Goal: Information Seeking & Learning: Find specific fact

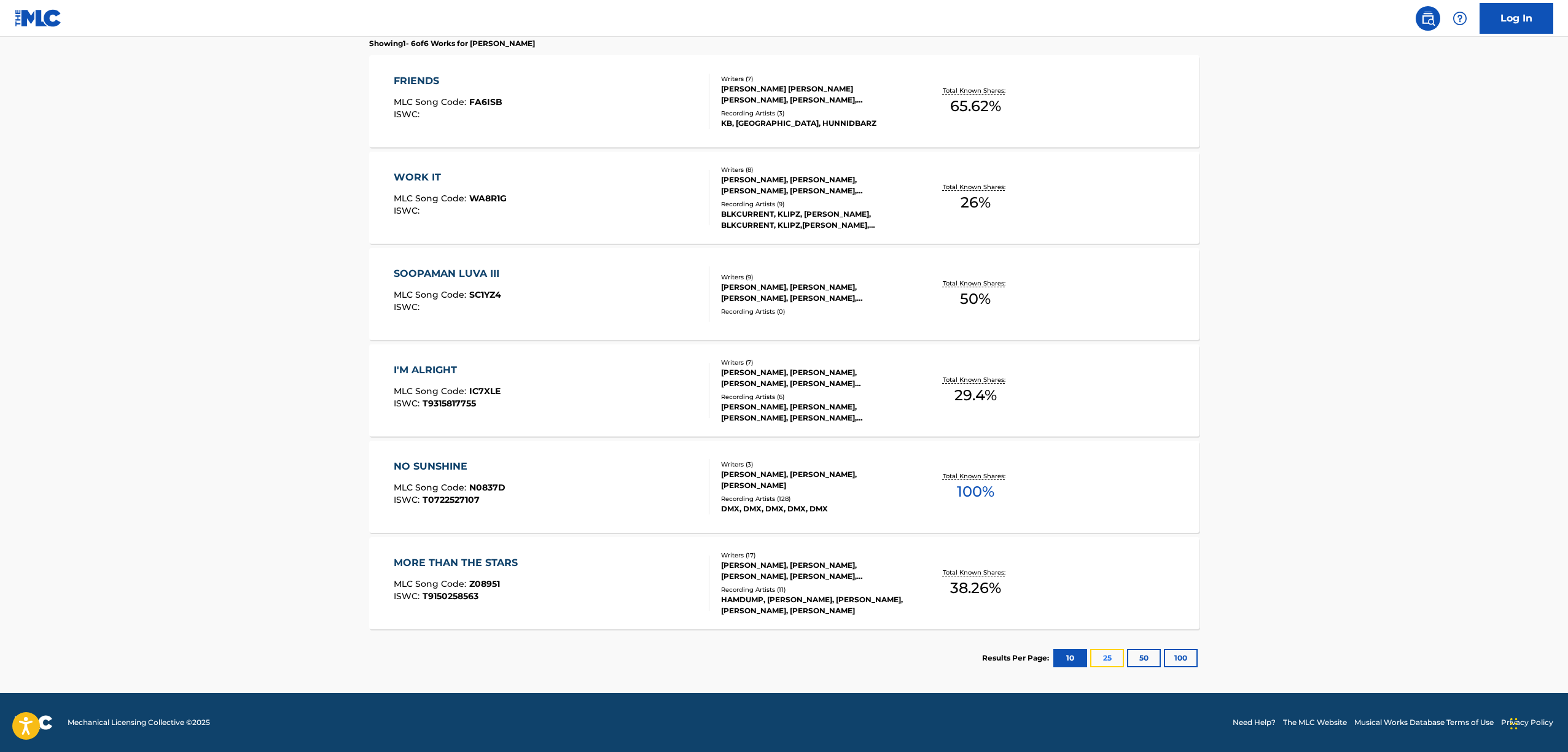
click at [1114, 659] on button "25" at bounding box center [1107, 658] width 34 height 19
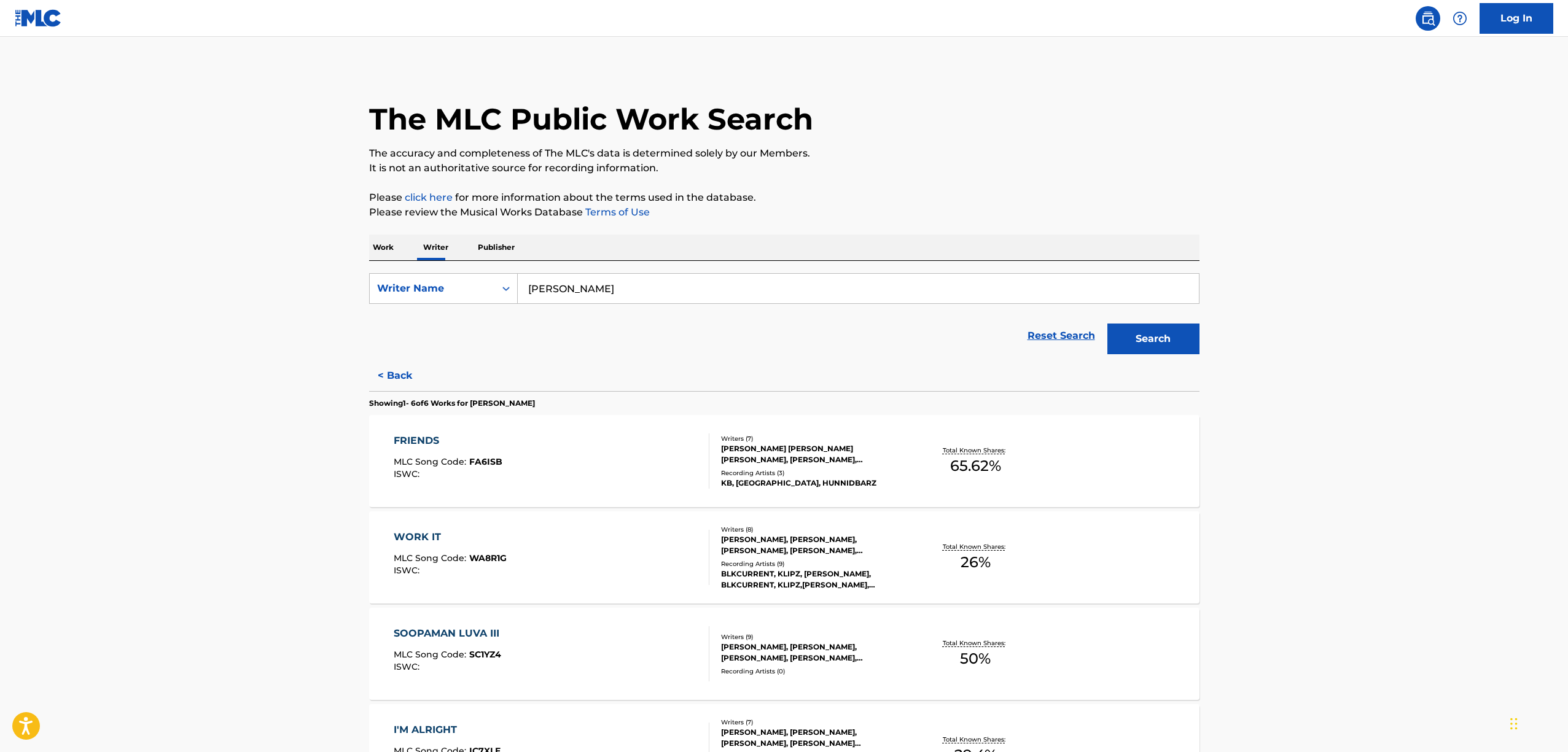
click at [591, 287] on input "[PERSON_NAME]" at bounding box center [858, 288] width 681 height 29
click at [1161, 352] on button "Search" at bounding box center [1152, 339] width 92 height 30
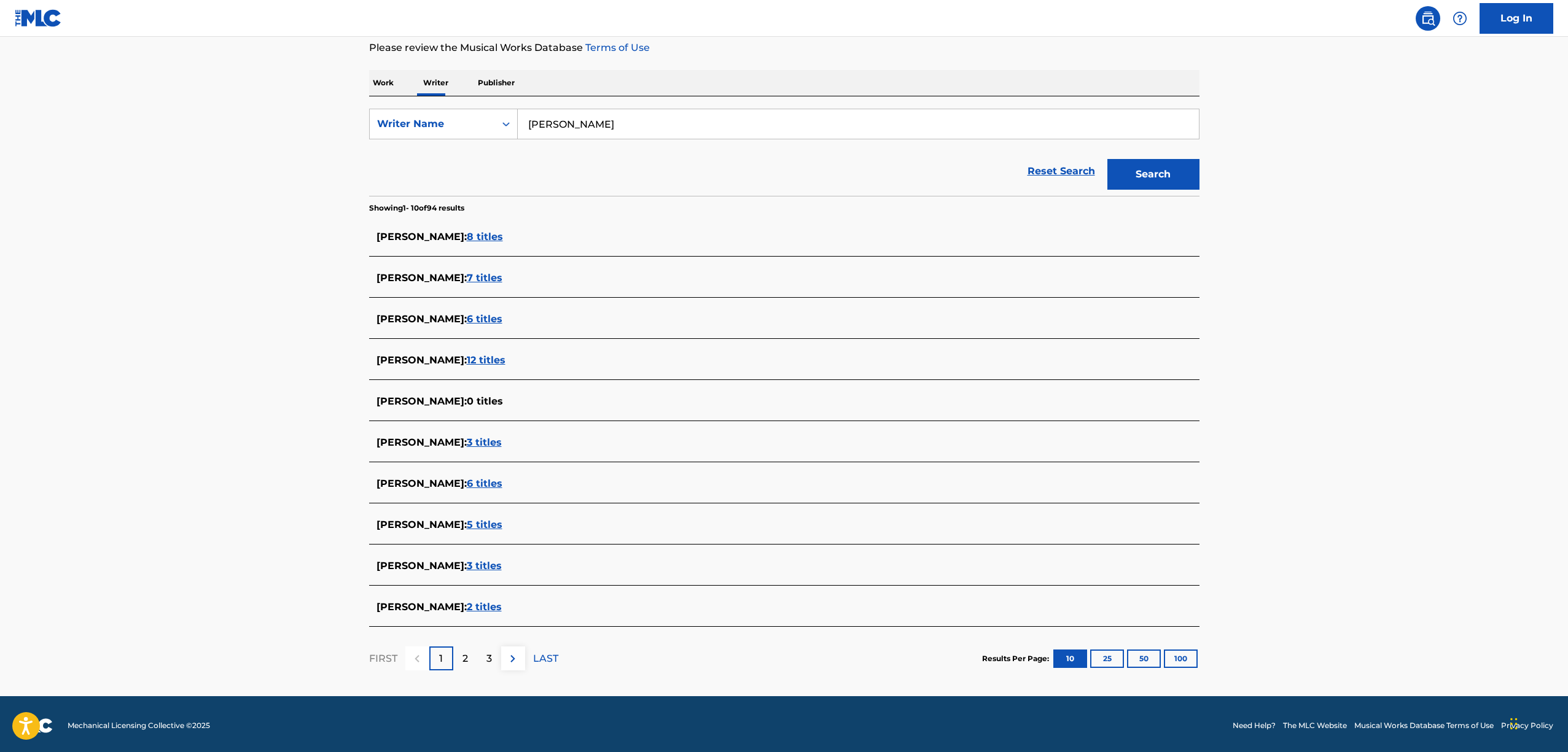
scroll to position [167, 0]
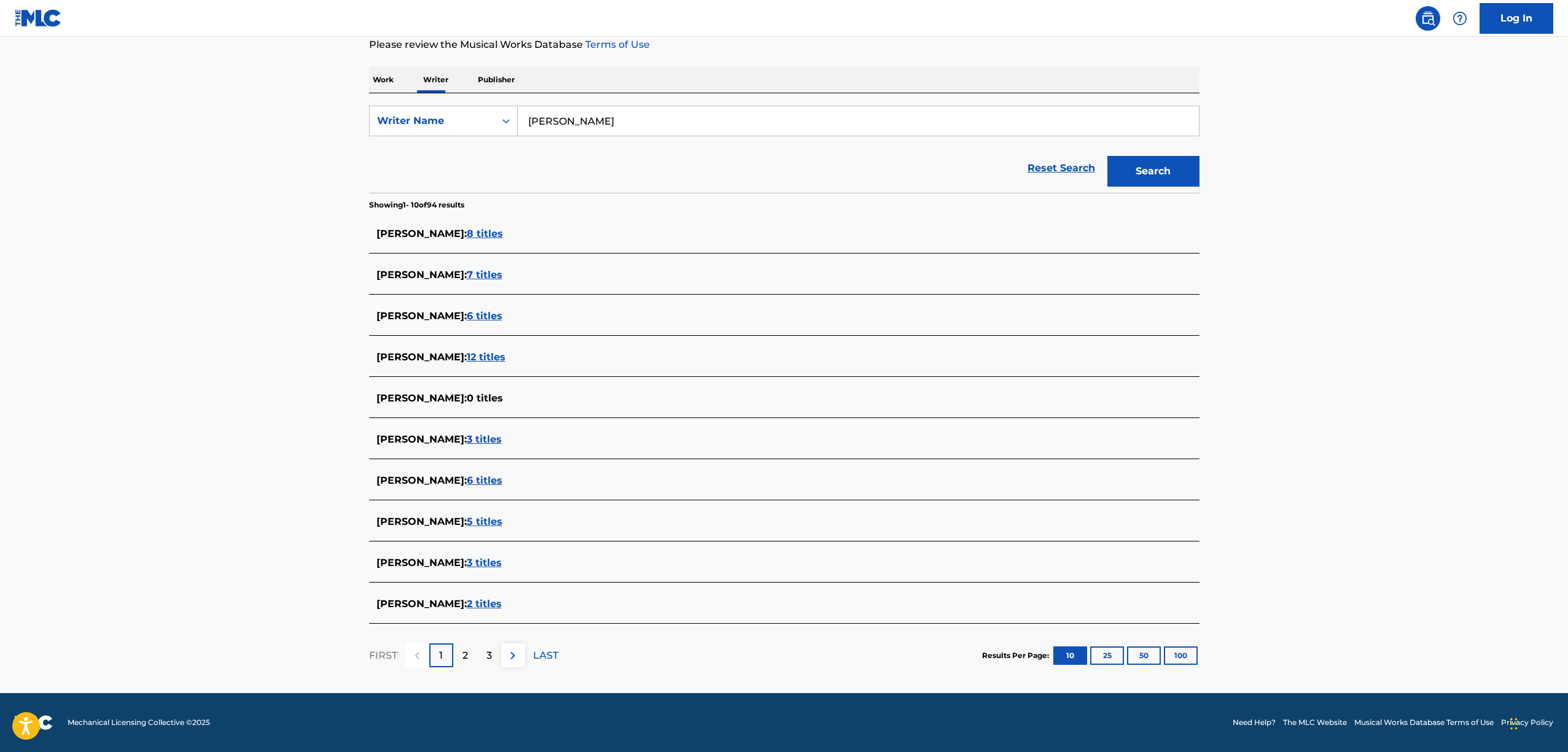
click at [466, 608] on span "2 titles" at bounding box center [483, 603] width 35 height 12
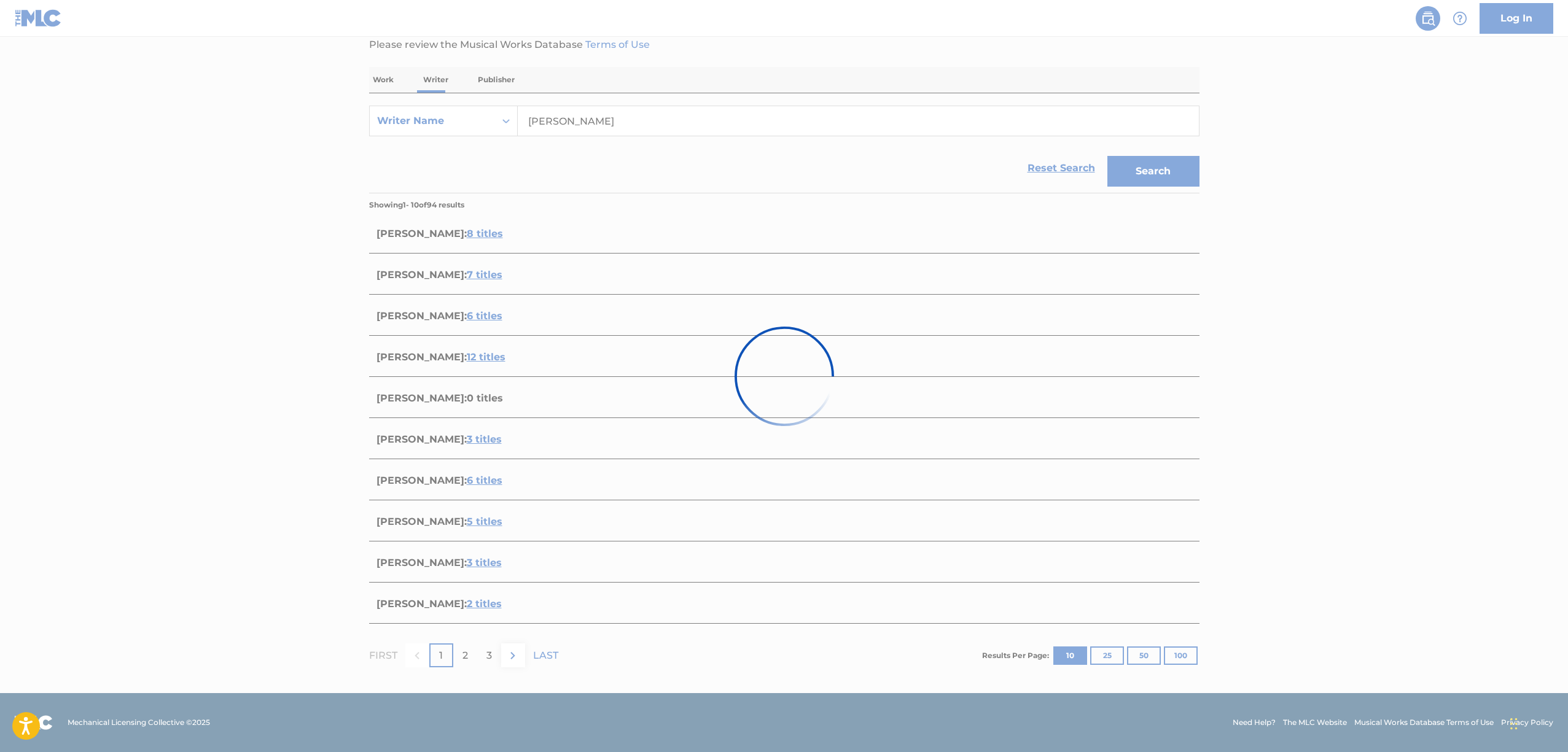
scroll to position [0, 0]
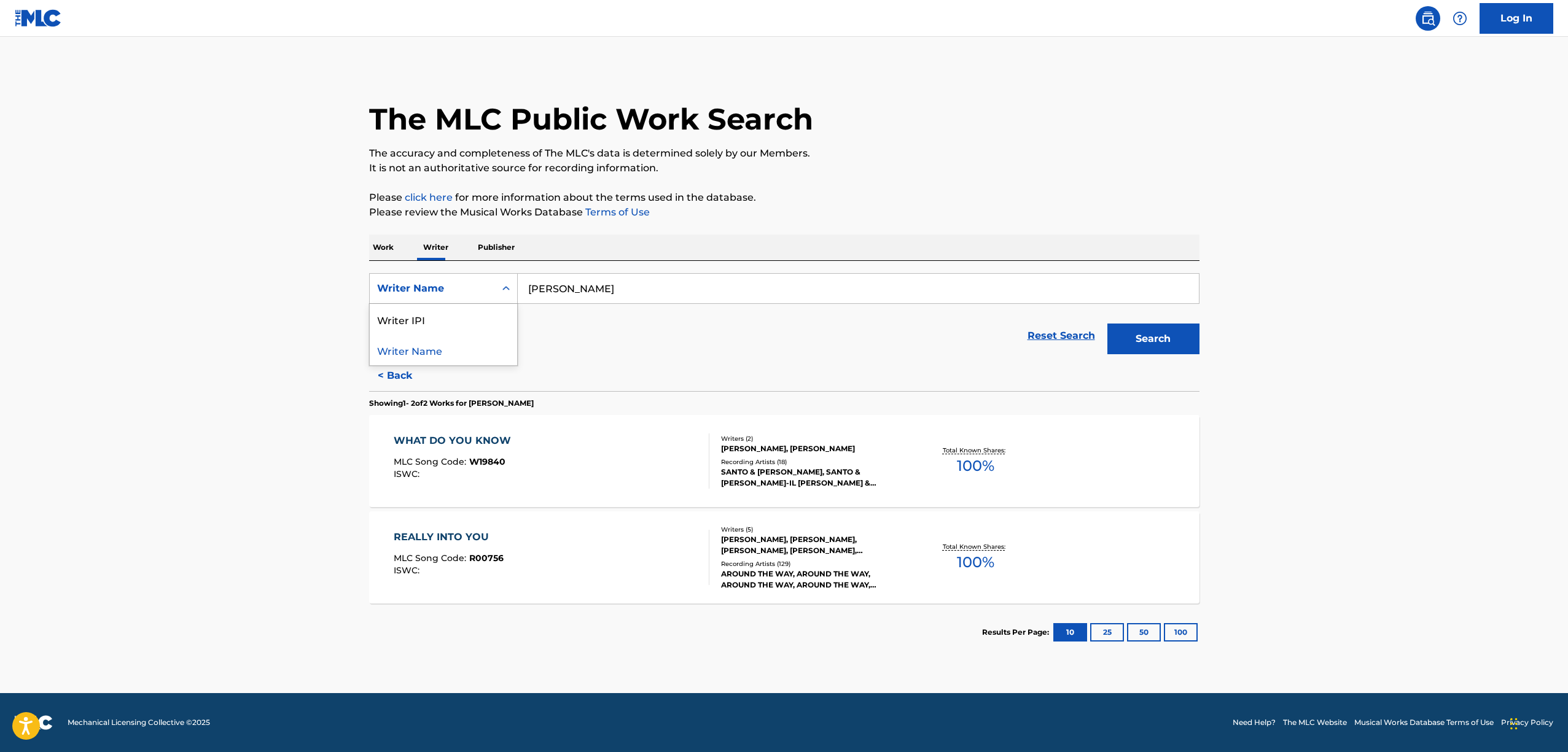
click at [451, 288] on div "Writer Name" at bounding box center [432, 288] width 110 height 15
click at [379, 245] on p "Work" at bounding box center [384, 247] width 28 height 26
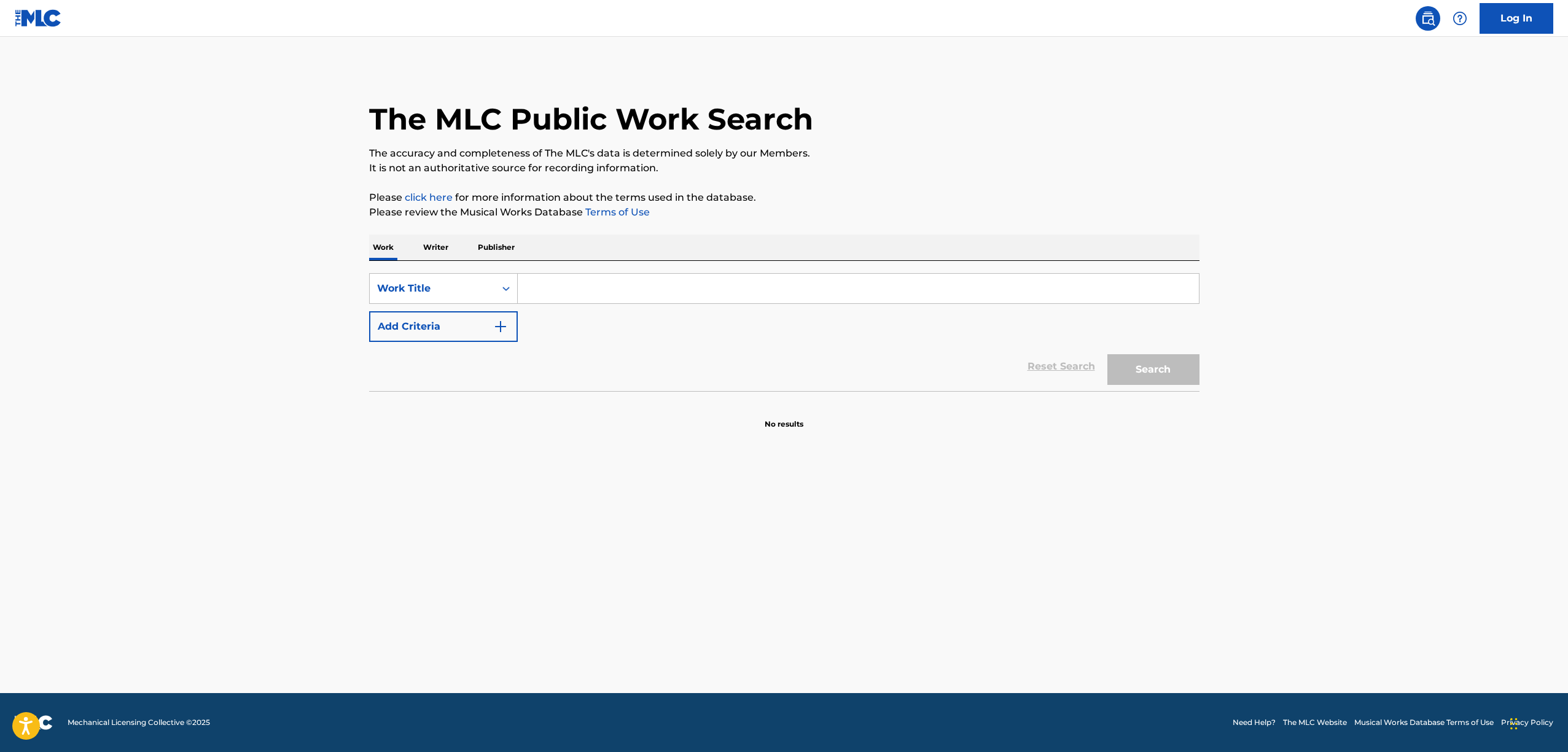
click at [599, 294] on input "Search Form" at bounding box center [858, 288] width 681 height 29
type input "Ain't no sunshine"
click at [1107, 354] on button "Search" at bounding box center [1152, 369] width 92 height 30
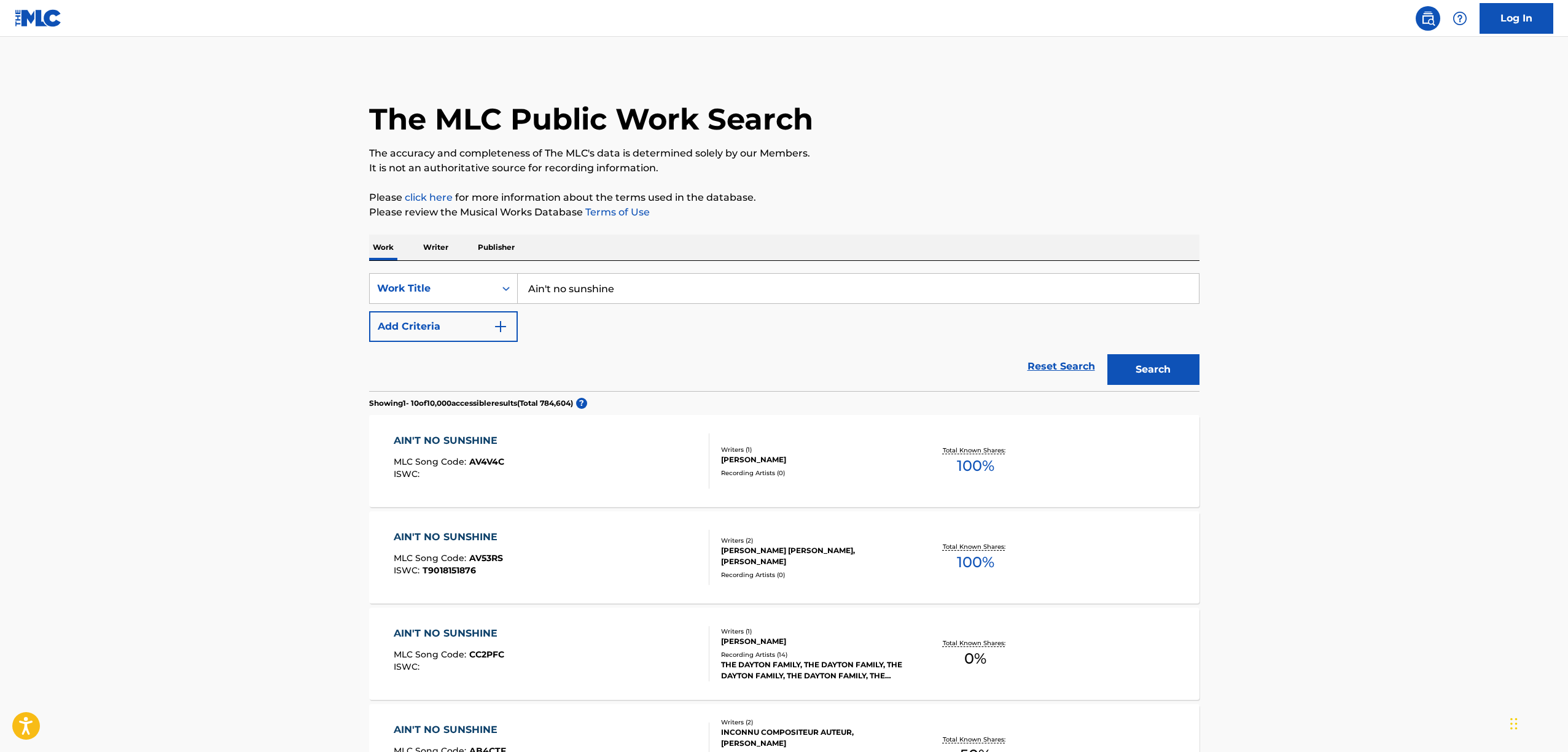
click at [213, 440] on main "The MLC Public Work Search The accuracy and completeness of The MLC's data is d…" at bounding box center [784, 740] width 1568 height 1407
click at [381, 331] on button "Add Criteria" at bounding box center [443, 327] width 149 height 30
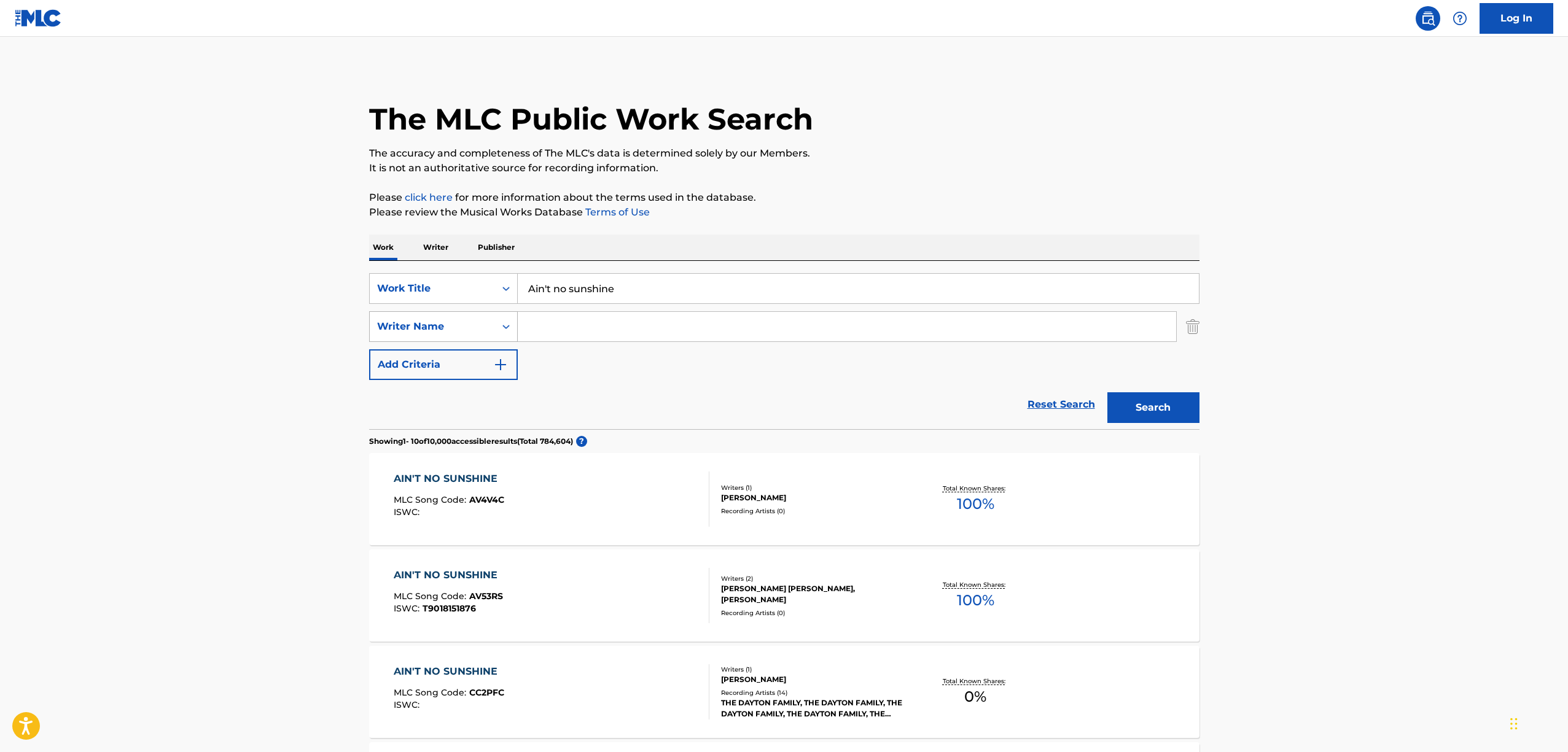
click at [425, 330] on div "Writer Name" at bounding box center [432, 327] width 110 height 15
click at [586, 332] on input "Search Form" at bounding box center [847, 327] width 659 height 29
type input "[PERSON_NAME]"
click at [1107, 392] on button "Search" at bounding box center [1152, 408] width 92 height 30
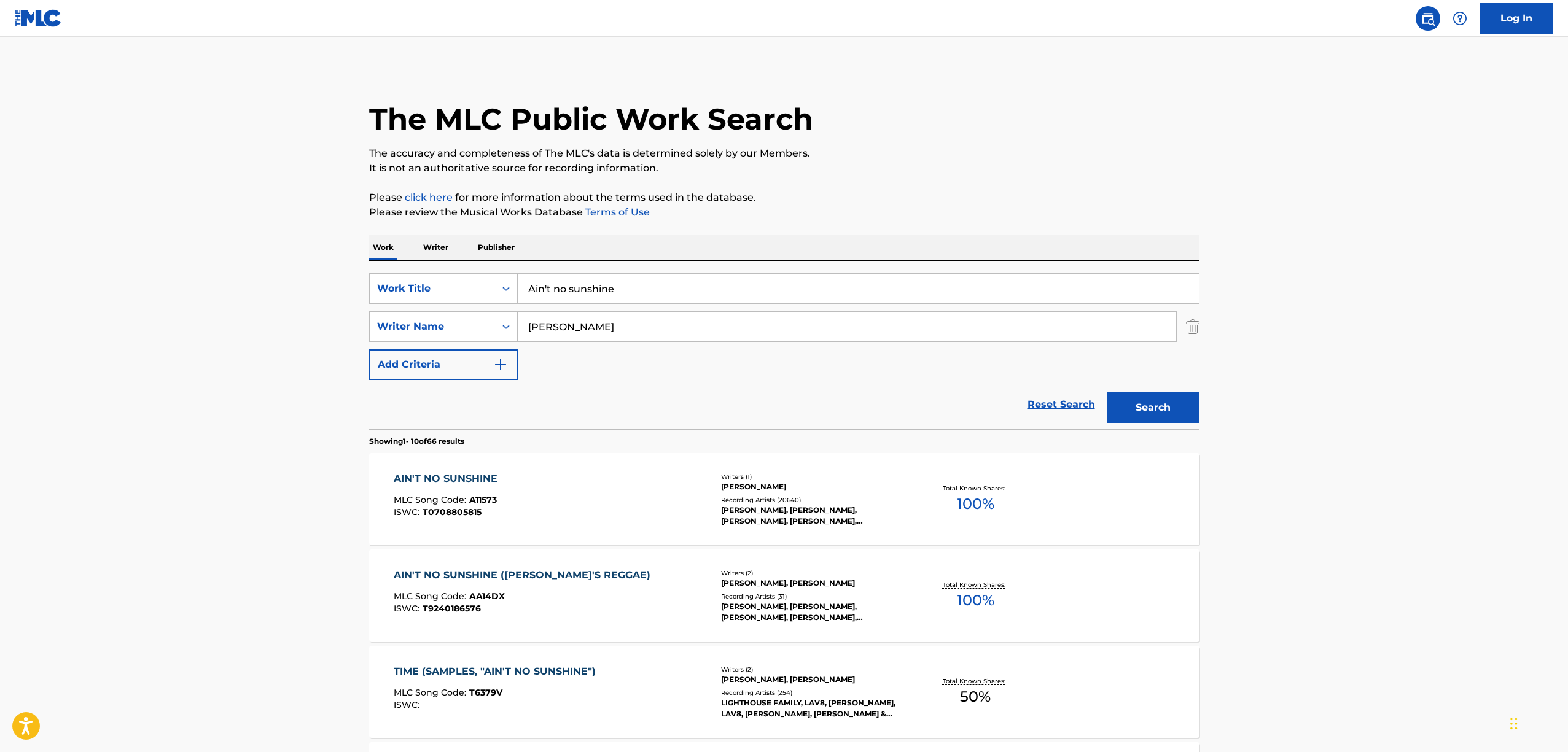
click at [268, 416] on main "The MLC Public Work Search The accuracy and completeness of The MLC's data is d…" at bounding box center [784, 759] width 1568 height 1445
click at [459, 476] on div "AIN'T NO SUNSHINE" at bounding box center [449, 479] width 110 height 15
click at [440, 478] on div "AIN'T NO SUNSHINE" at bounding box center [449, 479] width 110 height 15
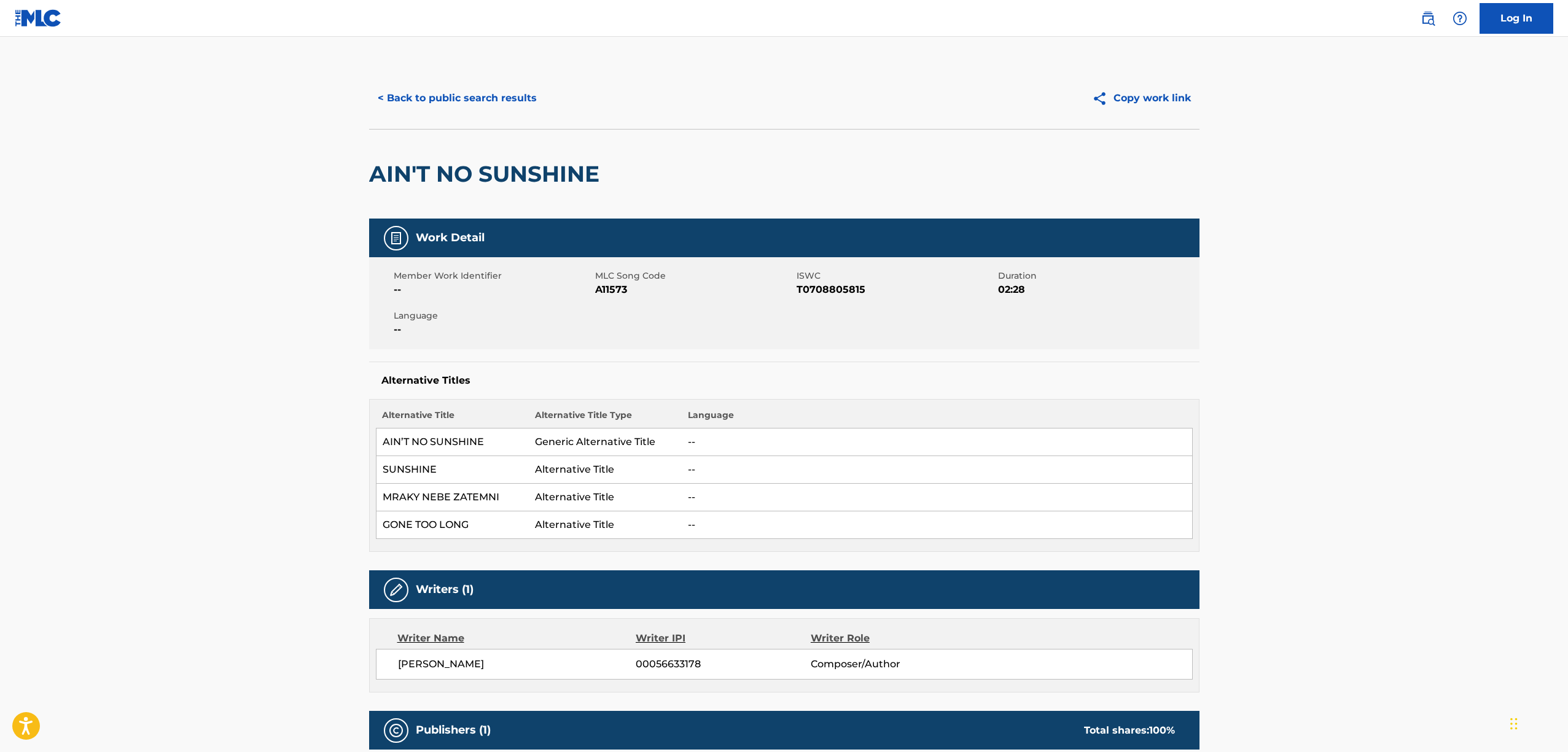
click at [237, 442] on main "< Back to public search results Copy work link AIN'T NO SUNSHINE Work Detail Me…" at bounding box center [784, 706] width 1568 height 1339
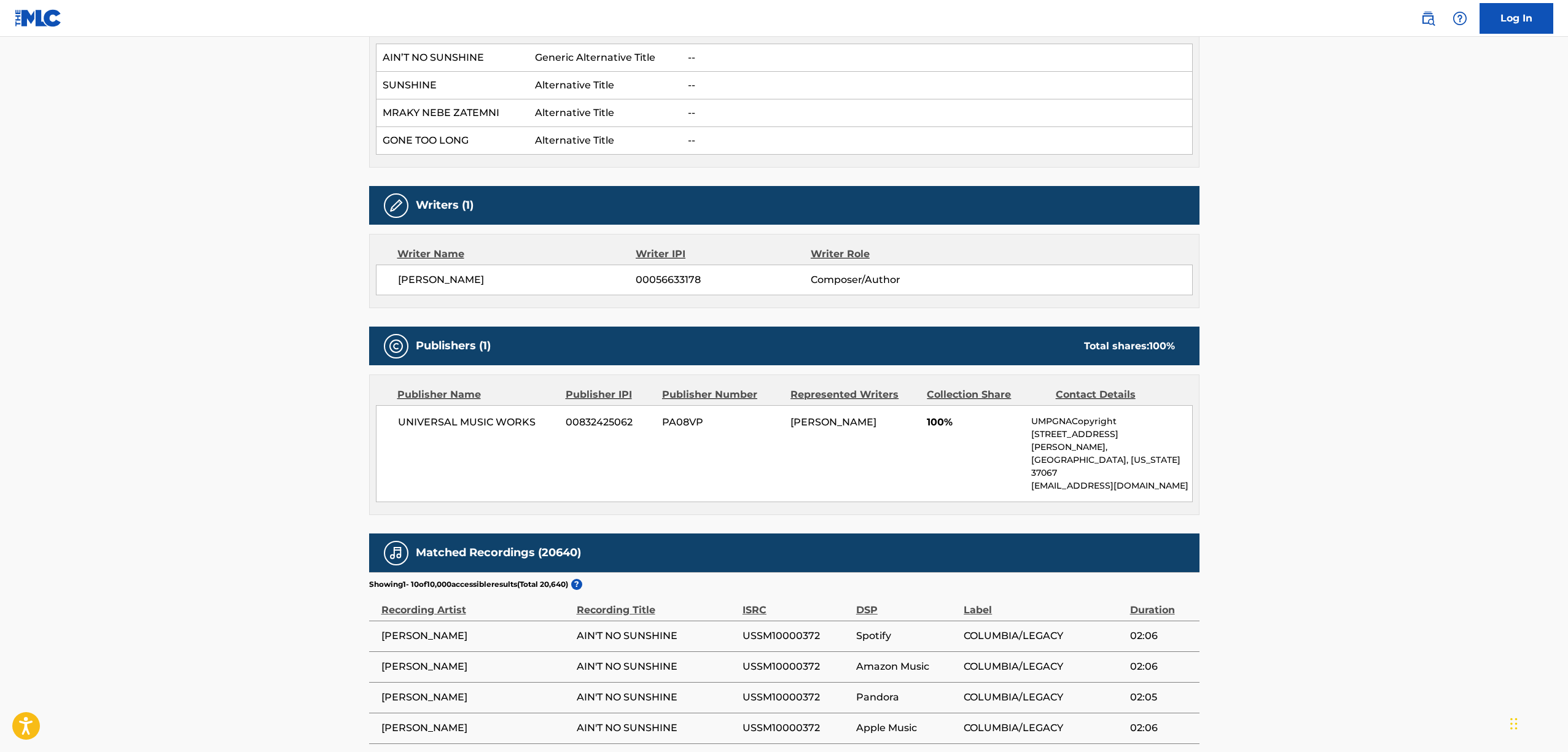
scroll to position [393, 0]
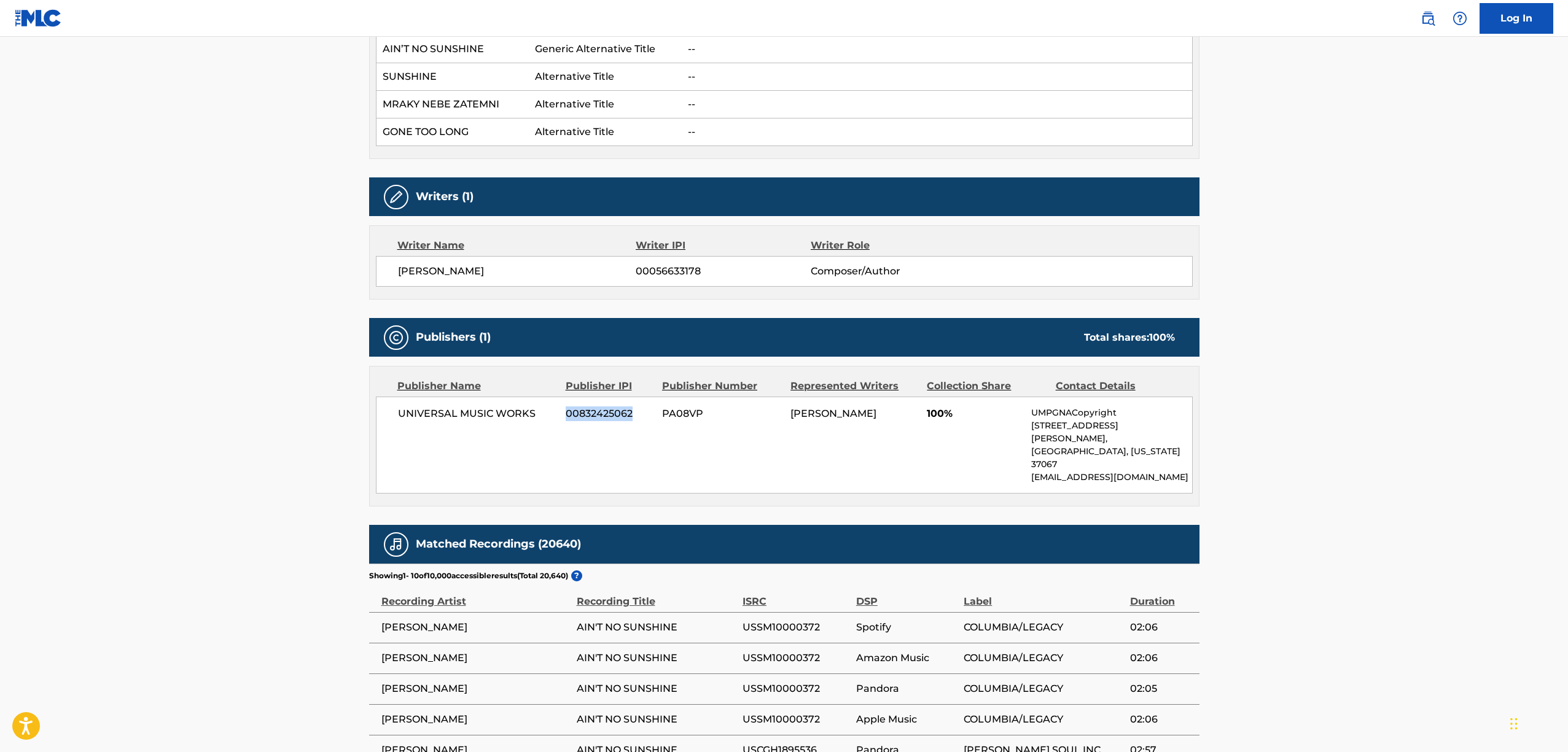
drag, startPoint x: 633, startPoint y: 413, endPoint x: 566, endPoint y: 415, distance: 67.0
click at [566, 415] on span "00832425062" at bounding box center [609, 414] width 87 height 15
click at [311, 484] on main "< Back to public search results Copy work link AIN'T NO SUNSHINE Work Detail Me…" at bounding box center [784, 313] width 1568 height 1339
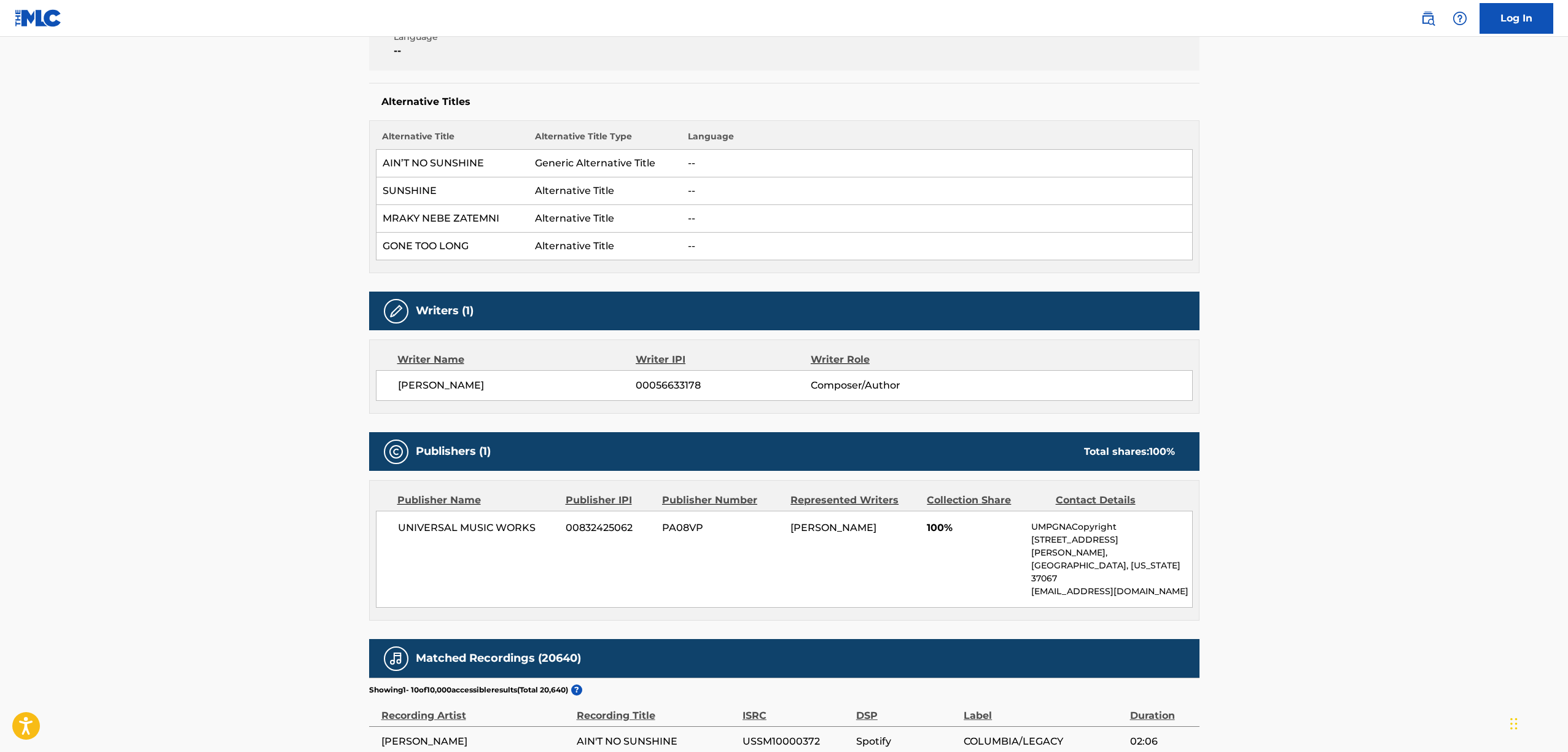
scroll to position [296, 0]
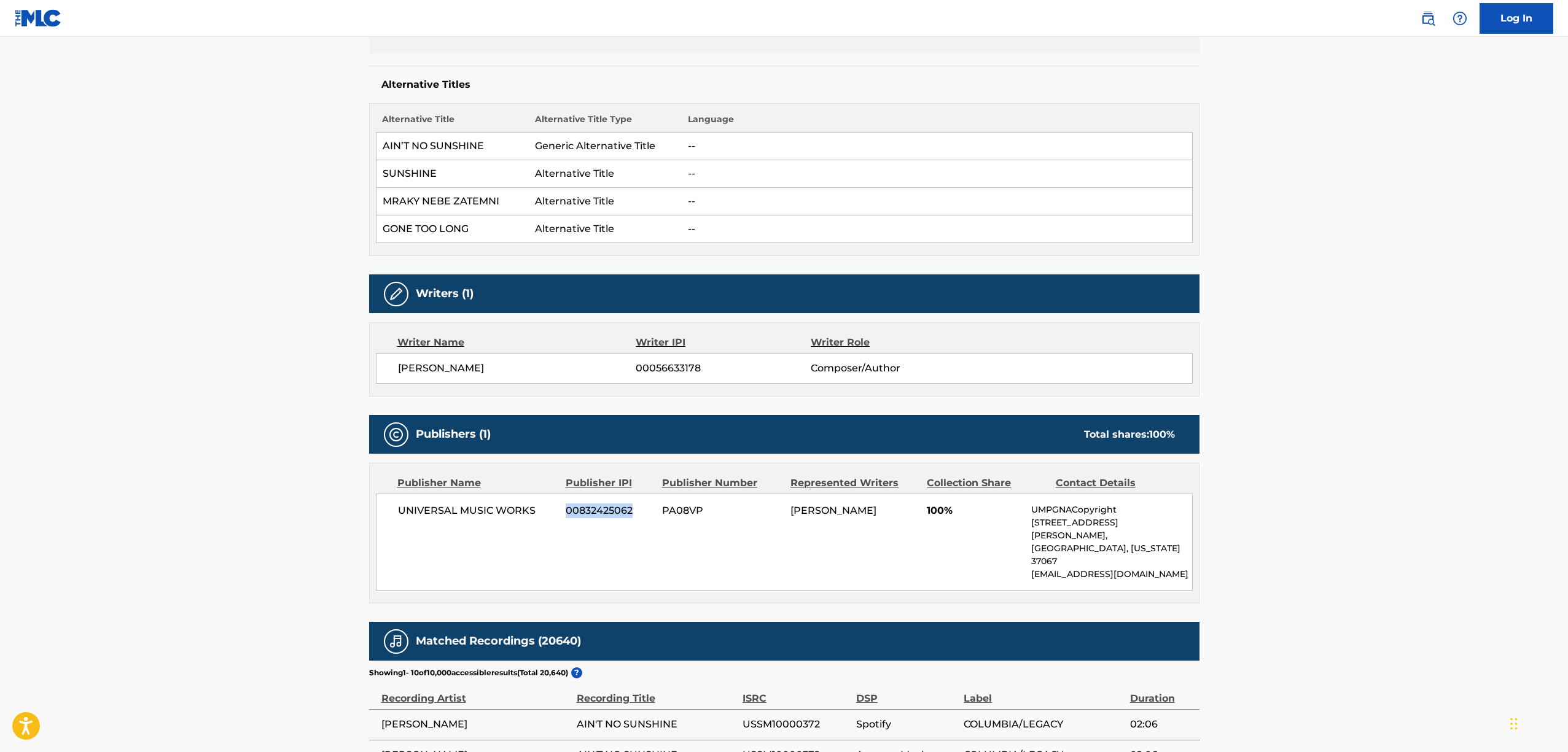
drag, startPoint x: 565, startPoint y: 510, endPoint x: 632, endPoint y: 507, distance: 67.1
click at [632, 507] on span "00832425062" at bounding box center [609, 511] width 87 height 15
copy span "00832425062"
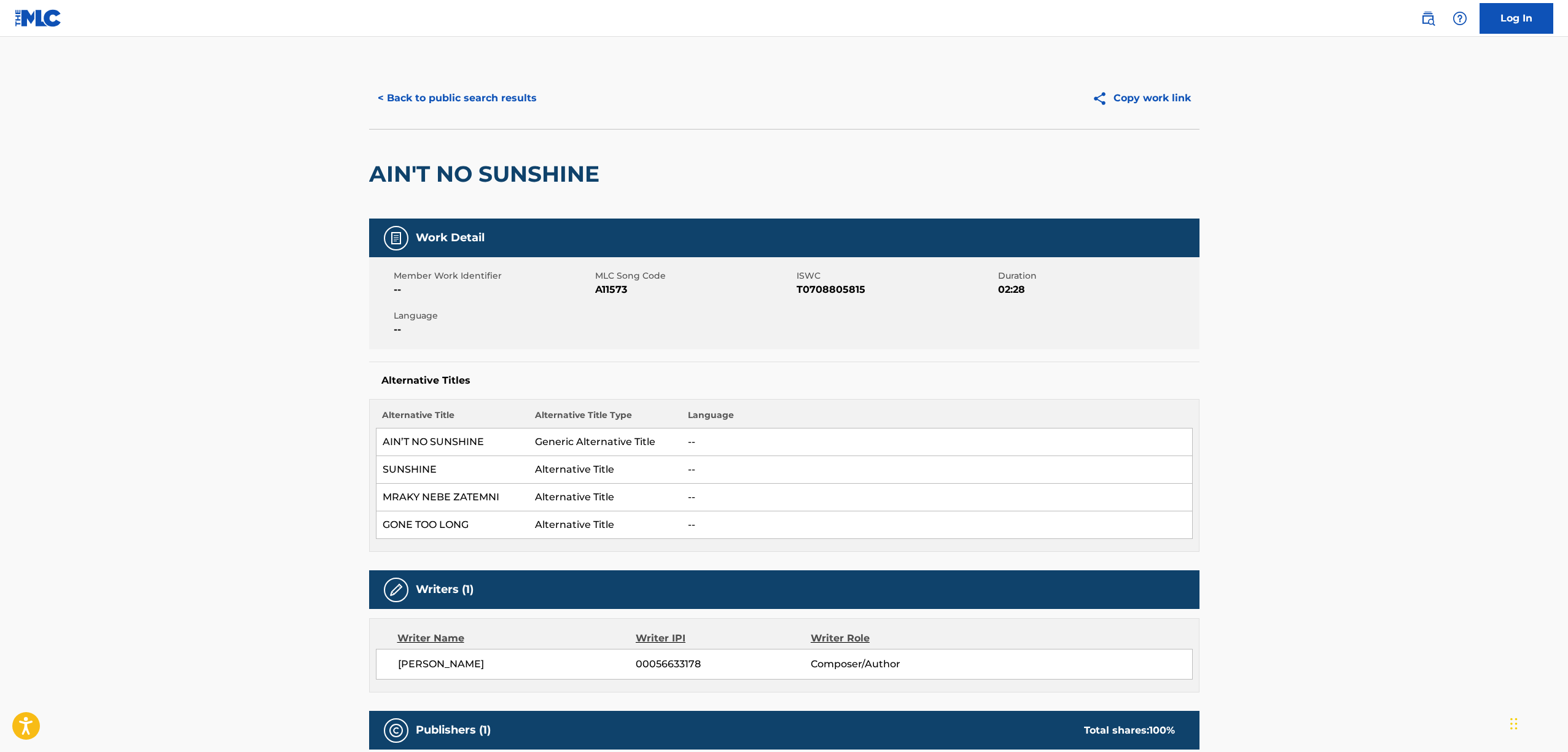
click at [56, 26] on img at bounding box center [38, 18] width 47 height 18
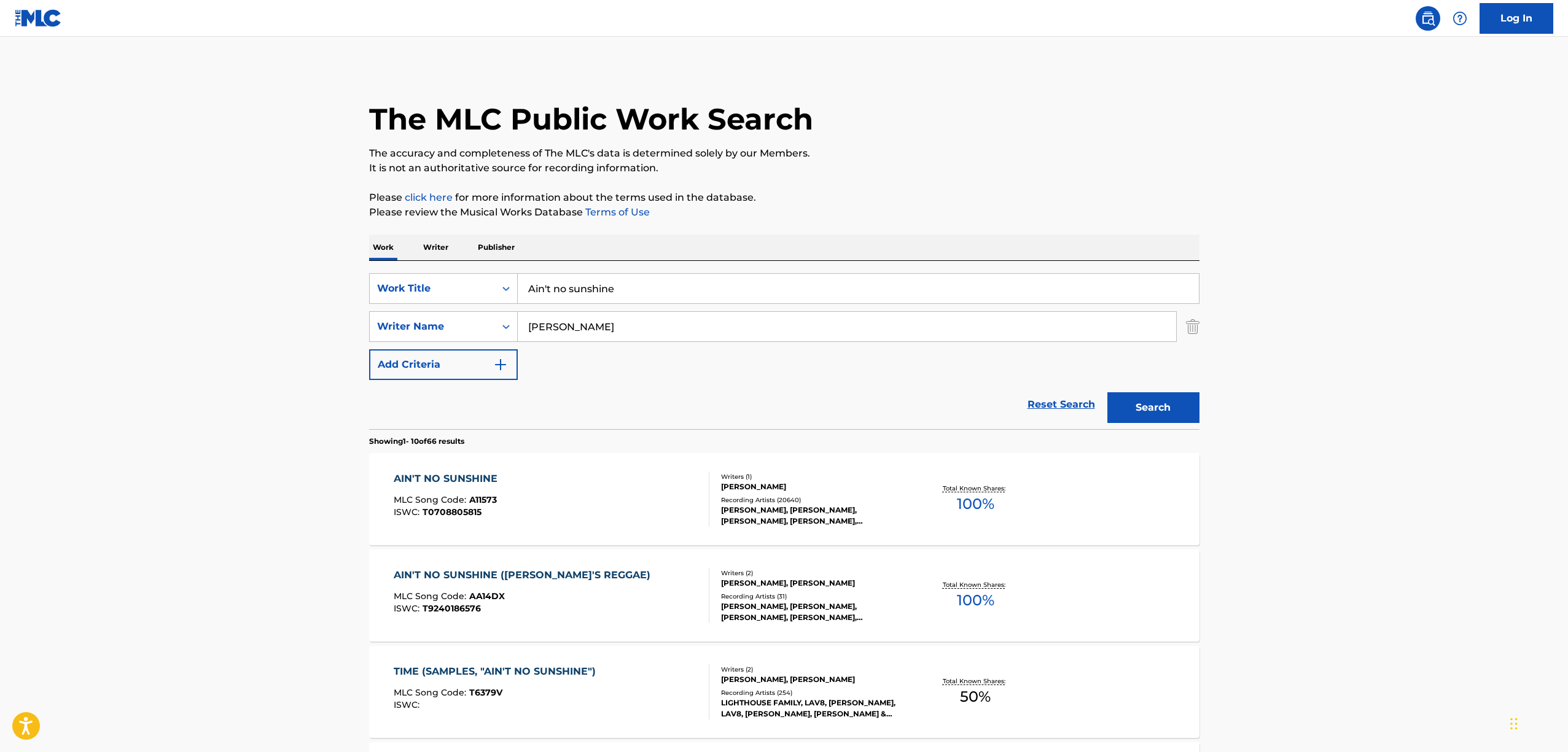
click at [562, 291] on input "Ain't no sunshine" at bounding box center [858, 288] width 681 height 29
type input "Light My Fire"
click at [489, 326] on div "Writer Name" at bounding box center [432, 327] width 125 height 23
click at [597, 326] on input "[PERSON_NAME]" at bounding box center [847, 327] width 659 height 29
click at [495, 327] on div "Search Form" at bounding box center [505, 327] width 22 height 22
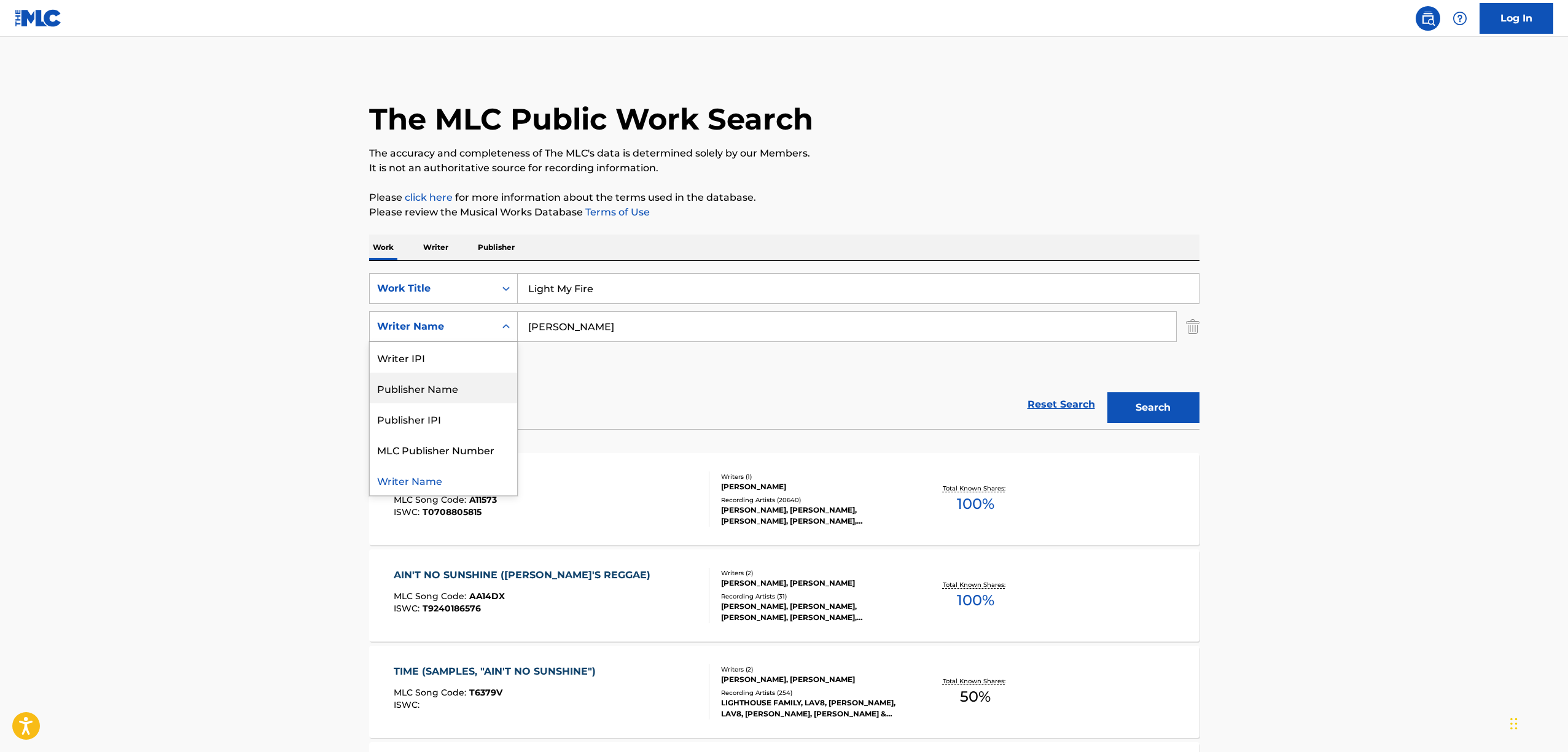
click at [492, 385] on div "Publisher Name" at bounding box center [443, 388] width 148 height 30
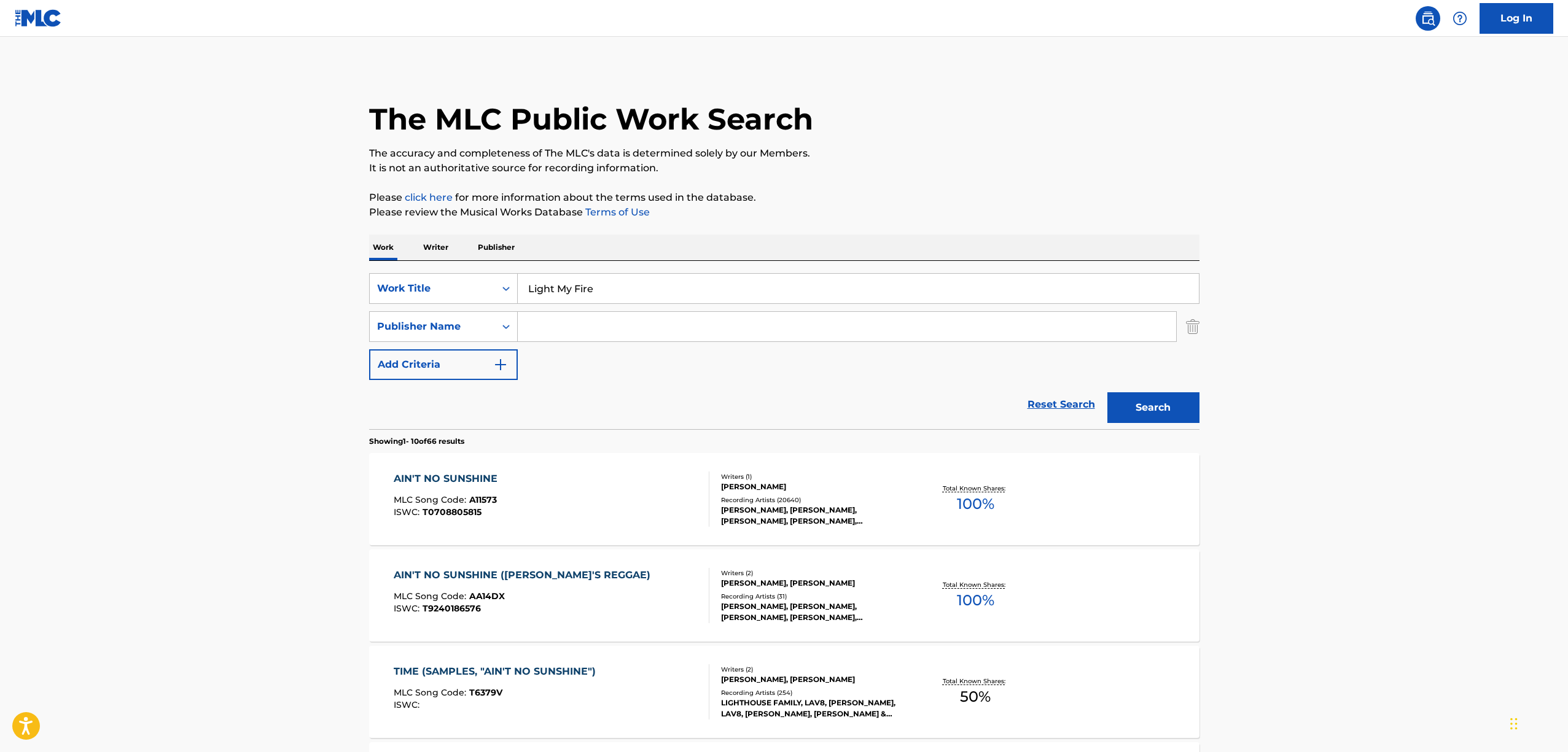
click at [575, 330] on input "Search Form" at bounding box center [847, 327] width 659 height 29
paste input "Doors Music Company"
type input "Doors Music Company"
click at [1157, 408] on button "Search" at bounding box center [1152, 408] width 92 height 30
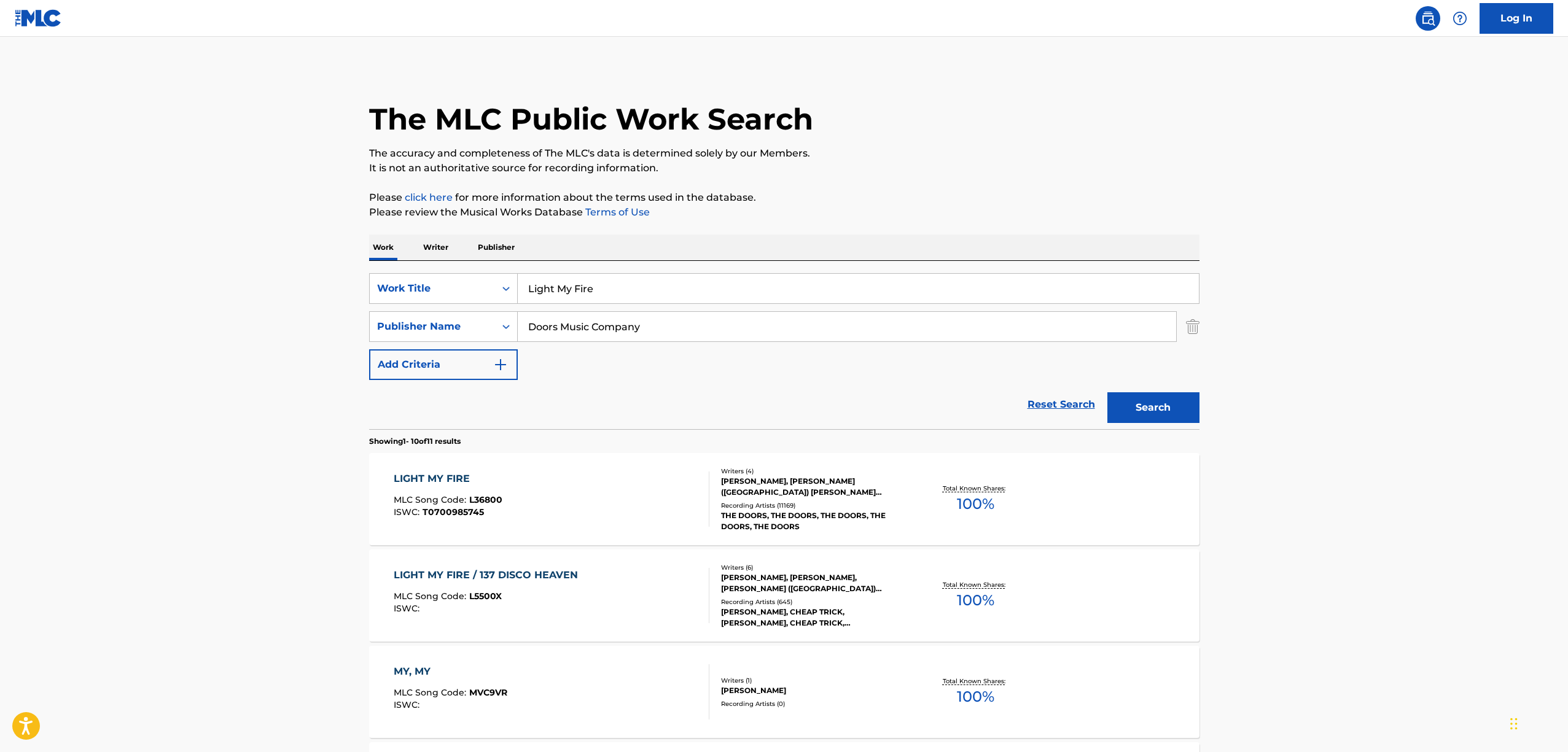
click at [460, 480] on div "LIGHT MY FIRE" at bounding box center [448, 479] width 109 height 15
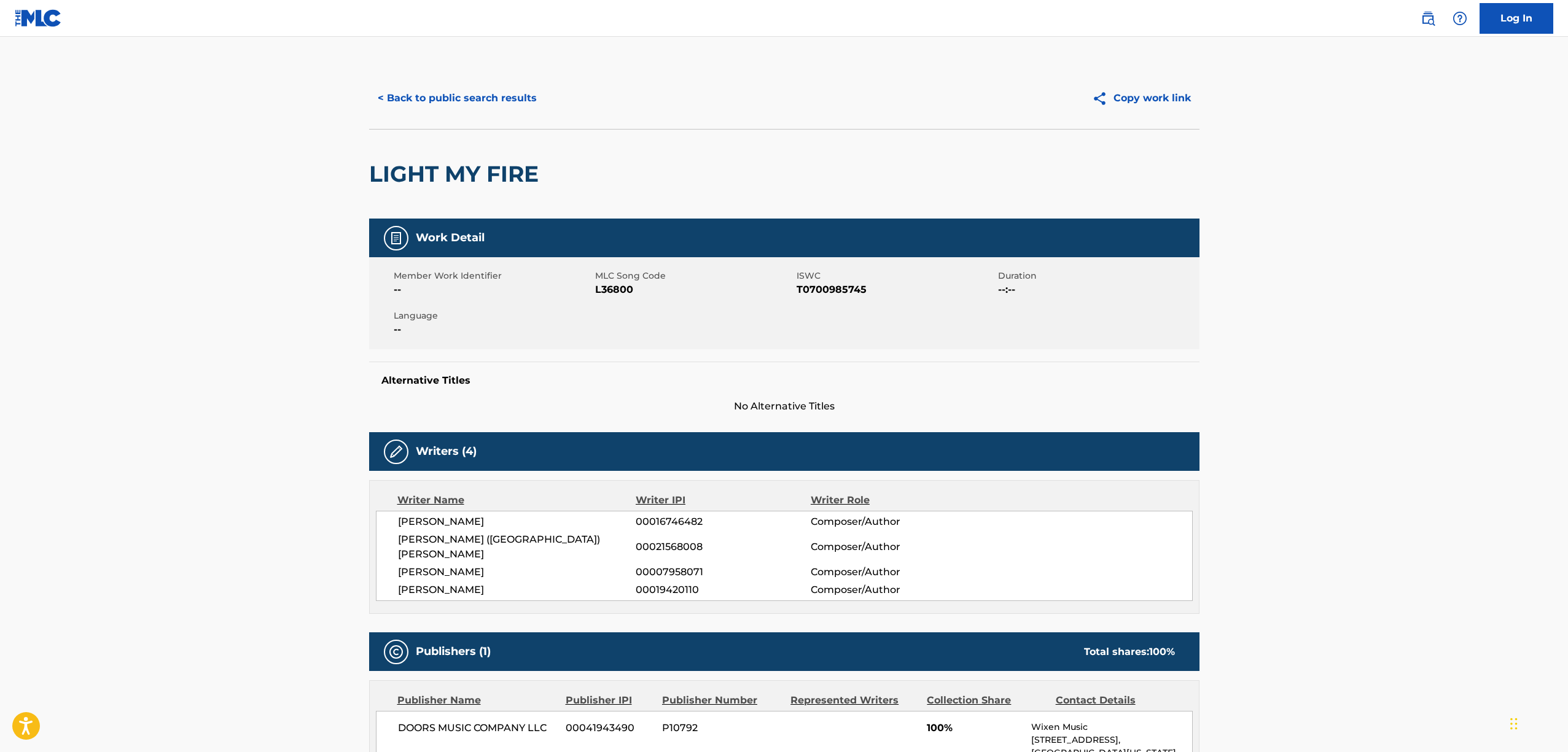
click at [229, 504] on main "< Back to public search results Copy work link LIGHT MY FIRE Work Detail Member…" at bounding box center [784, 667] width 1568 height 1261
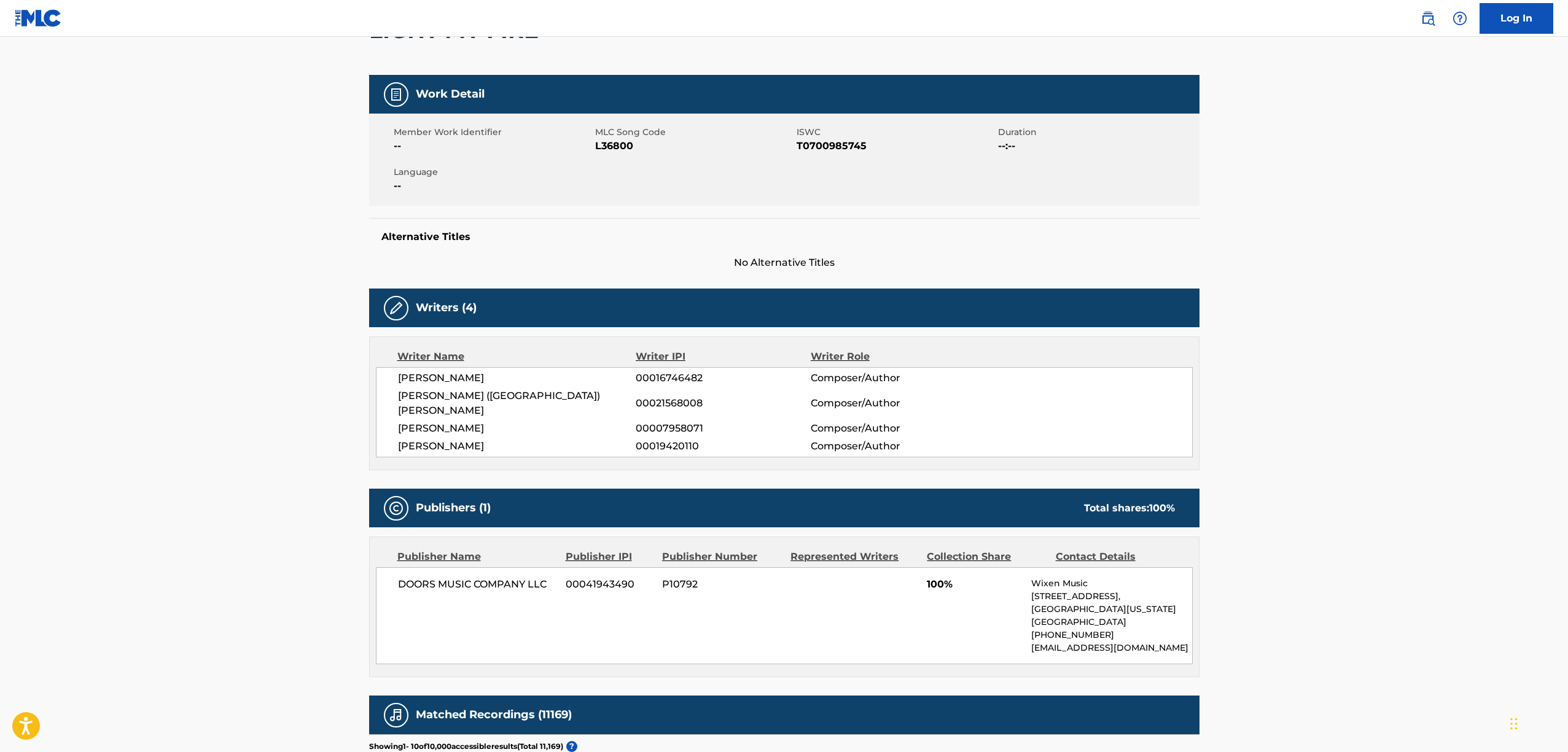
scroll to position [146, 0]
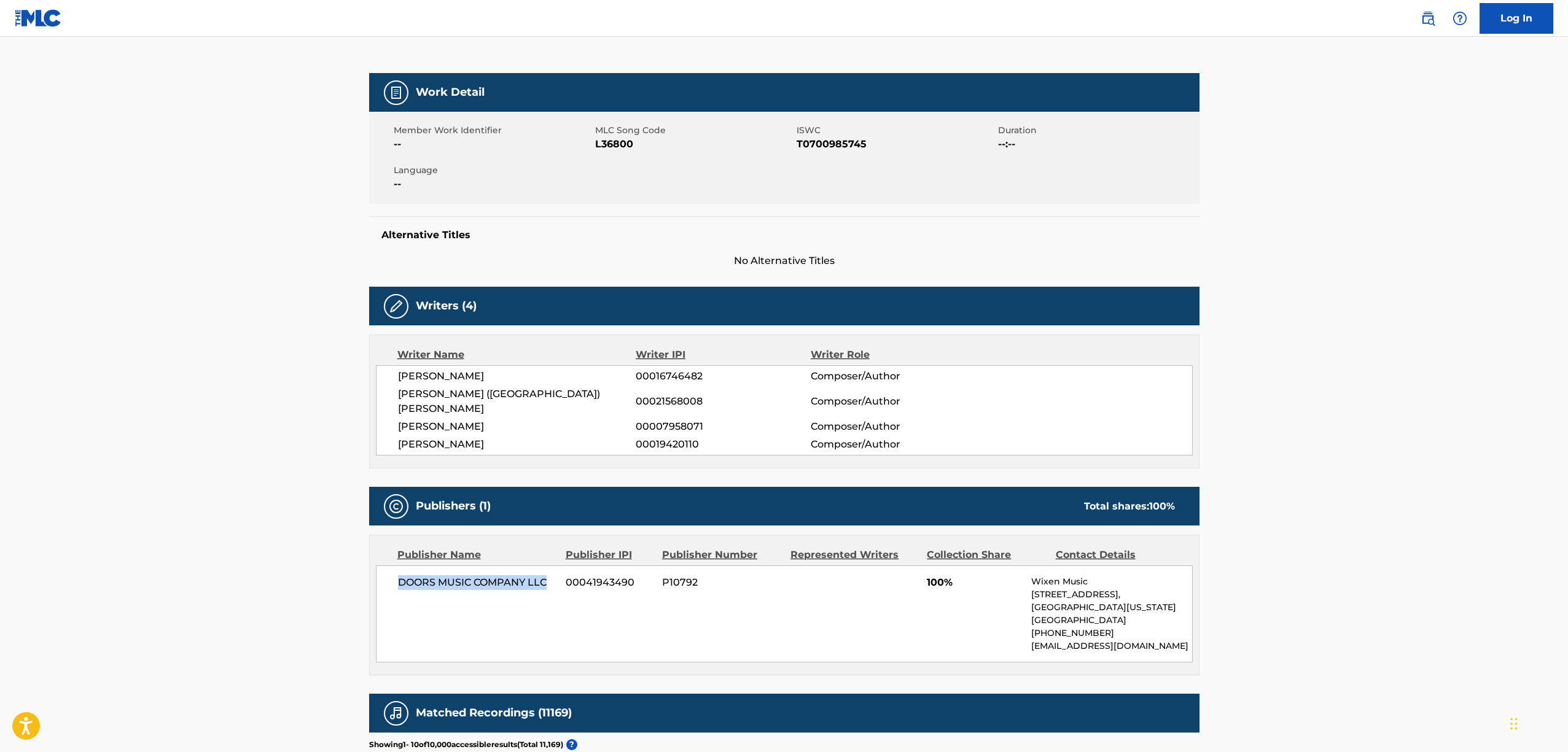
drag, startPoint x: 399, startPoint y: 565, endPoint x: 547, endPoint y: 565, distance: 148.0
click at [547, 576] on span "DOORS MUSIC COMPANY LLC" at bounding box center [477, 583] width 159 height 15
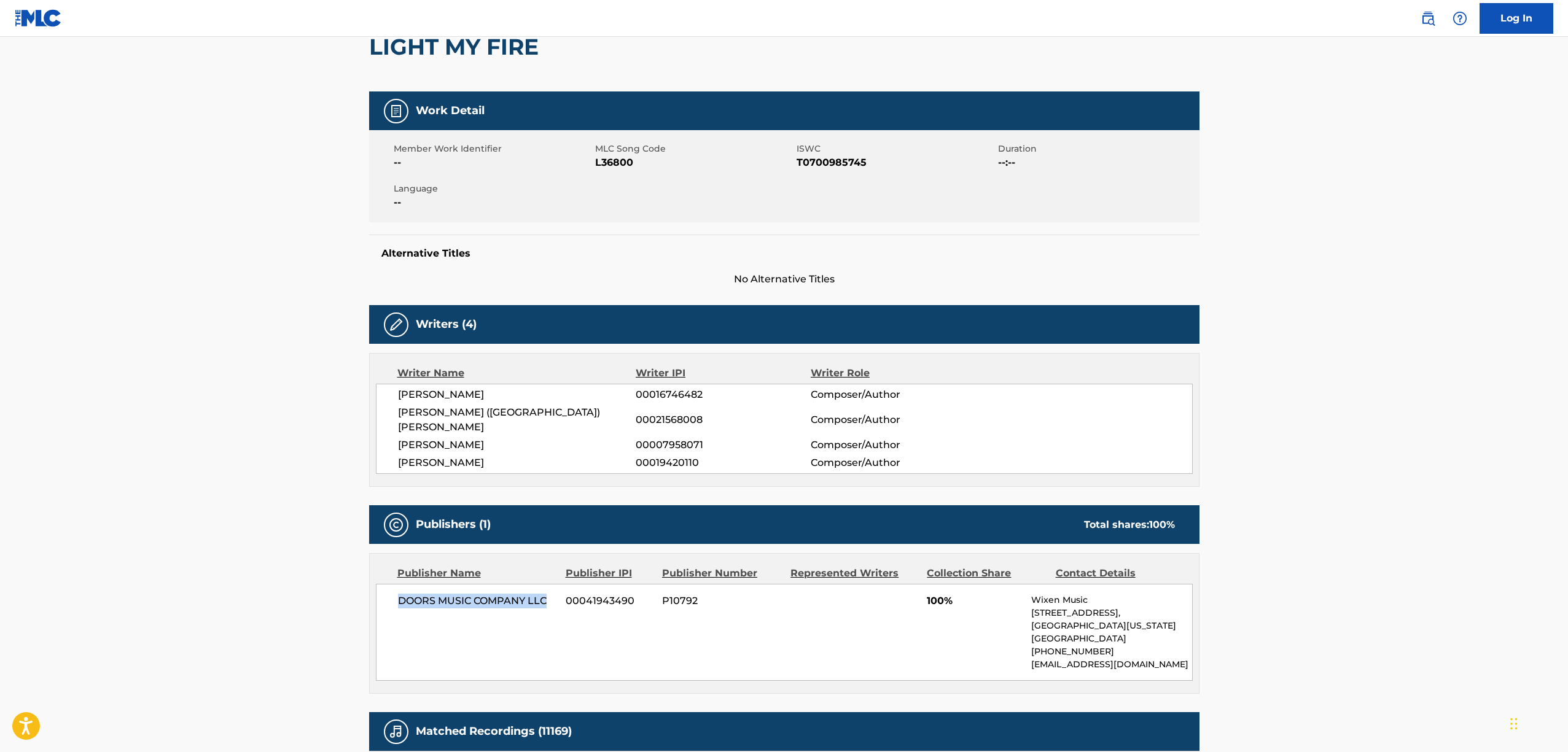
scroll to position [132, 0]
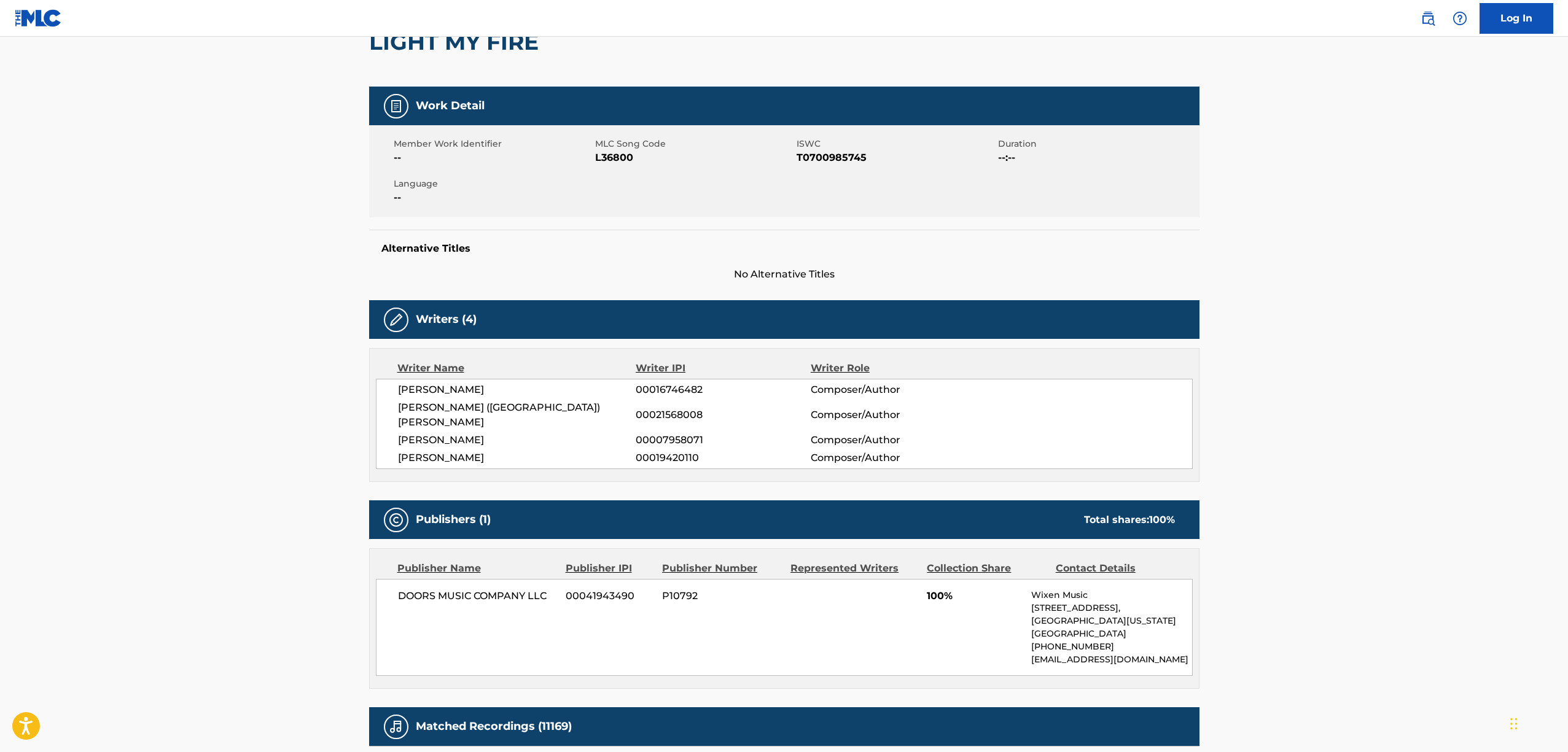
click at [1128, 513] on div "Total shares: 100 %" at bounding box center [1129, 520] width 91 height 15
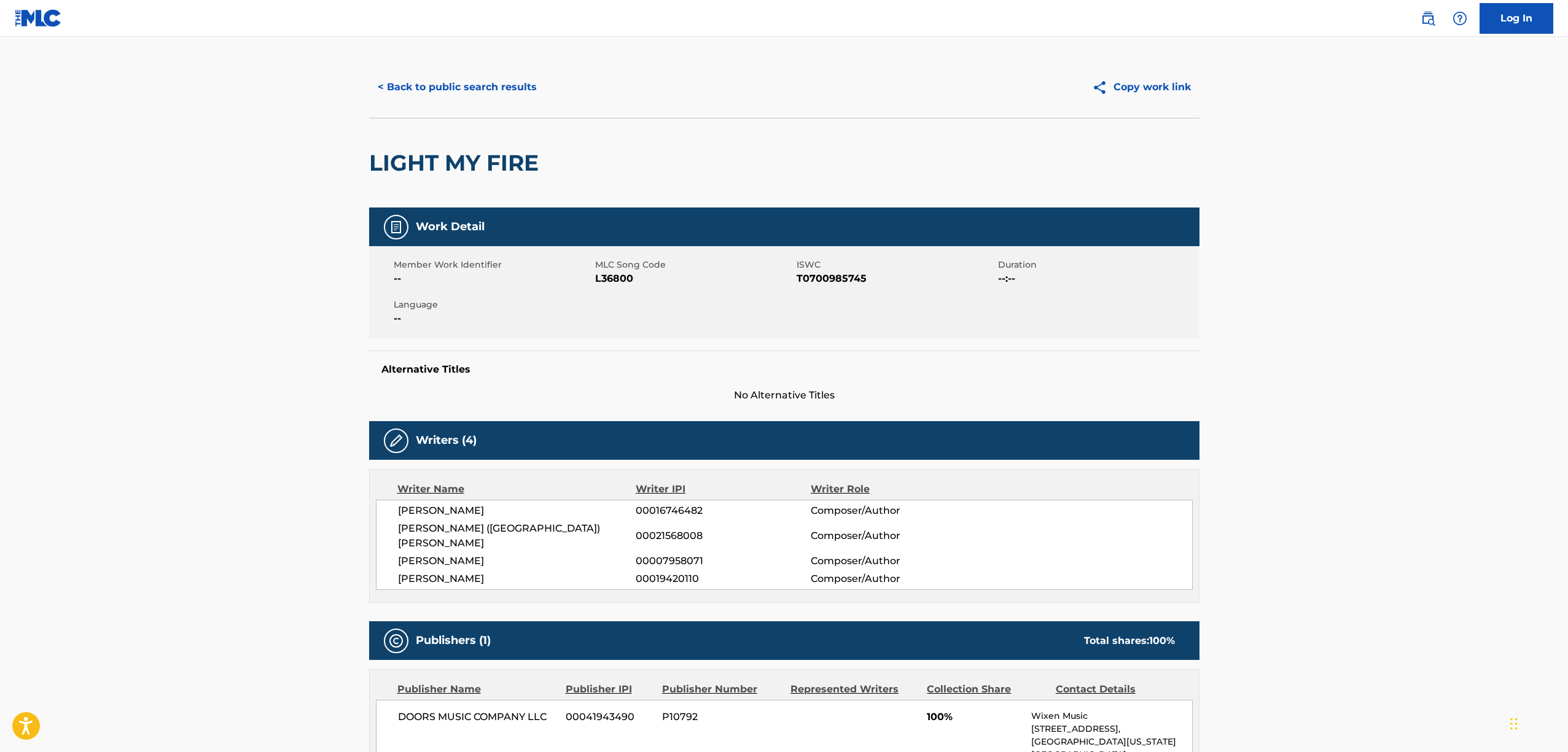
scroll to position [0, 0]
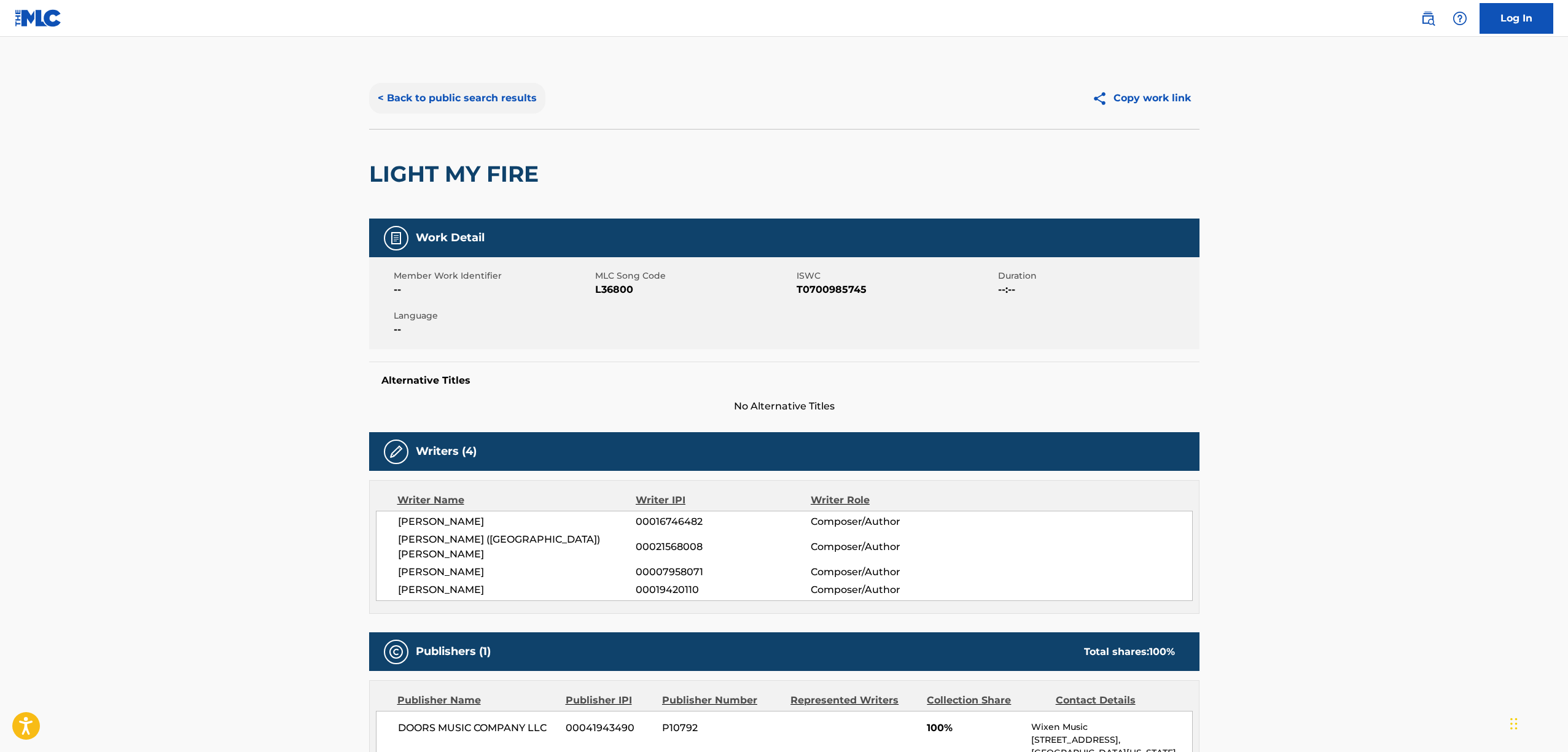
click at [457, 101] on button "< Back to public search results" at bounding box center [457, 98] width 176 height 30
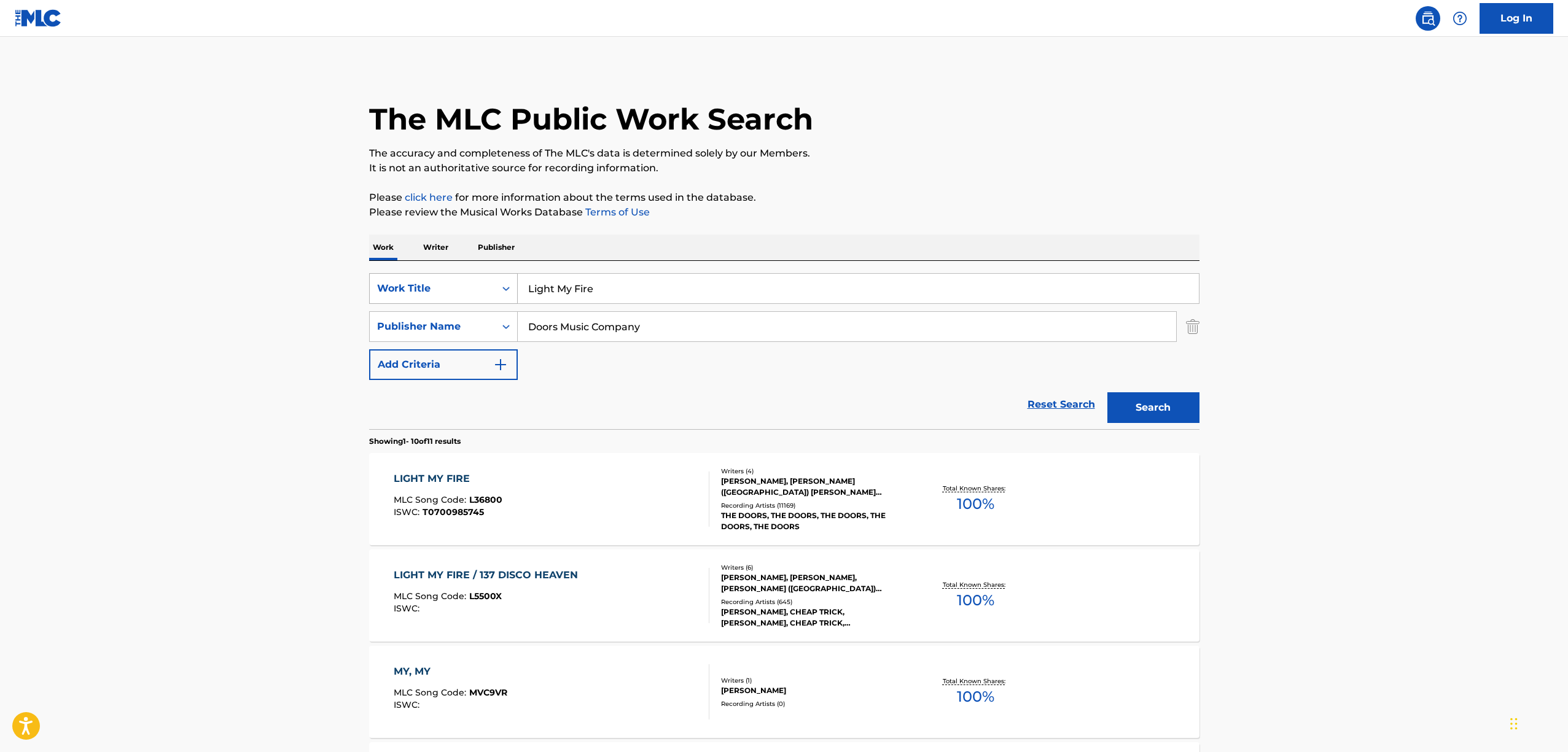
drag, startPoint x: 601, startPoint y: 288, endPoint x: 497, endPoint y: 280, distance: 104.3
click at [497, 281] on div "SearchWithCriteriab0999d62-698f-42f4-a839-b03067fac0fc Work Title Light My Fire" at bounding box center [784, 288] width 830 height 30
drag, startPoint x: 583, startPoint y: 286, endPoint x: 484, endPoint y: 288, distance: 99.0
click at [484, 288] on div "SearchWithCriteriab0999d62-698f-42f4-a839-b03067fac0fc Work Title Halellujah" at bounding box center [784, 288] width 830 height 30
paste input "le"
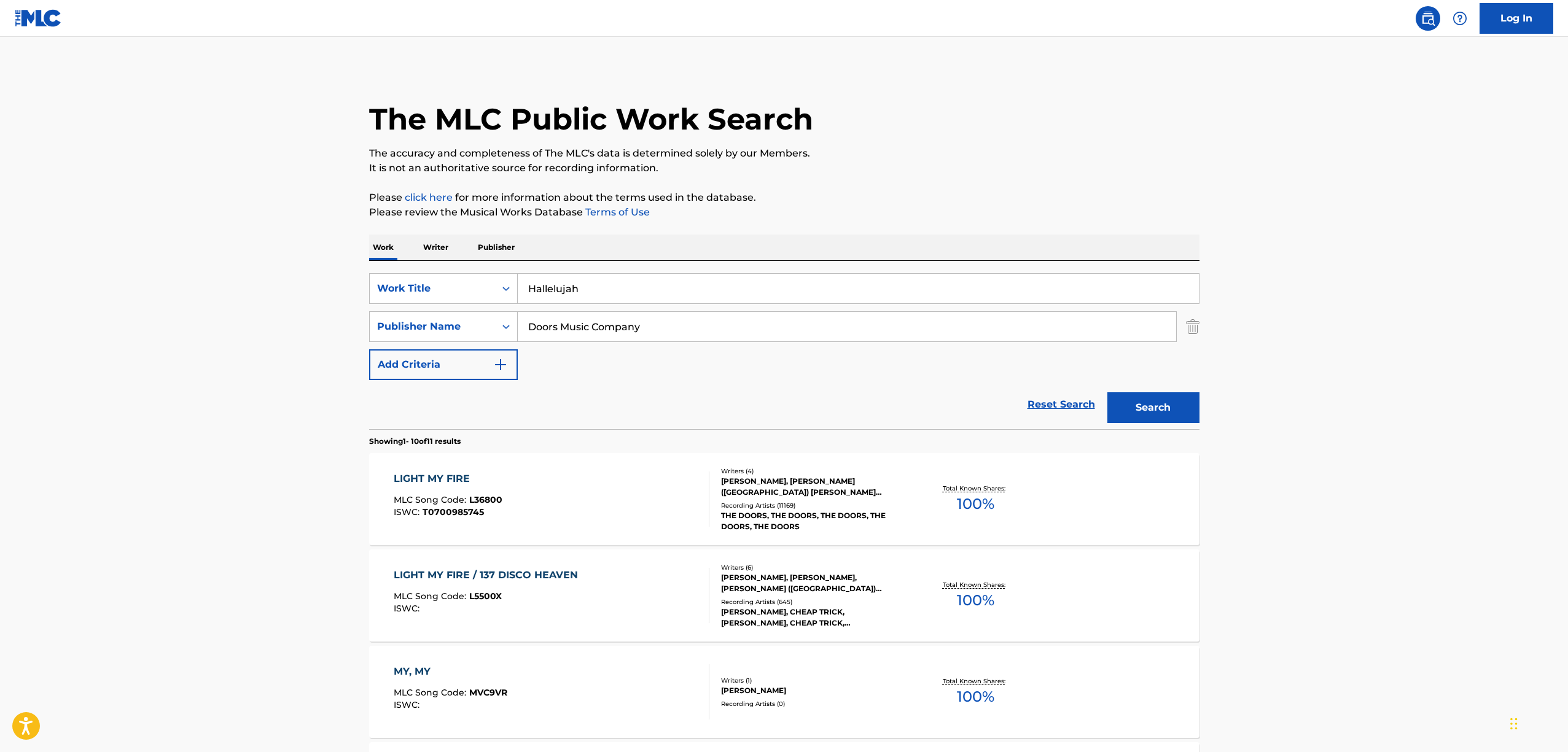
type input "Hallelujah"
click at [569, 330] on input "Doors Music Company" at bounding box center [847, 327] width 659 height 29
drag, startPoint x: 659, startPoint y: 323, endPoint x: 510, endPoint y: 327, distance: 149.1
click at [508, 326] on div "SearchWithCriteria25f121eb-3a94-42a9-8b27-031220a9ce62 Publisher Name Doors Mus…" at bounding box center [784, 327] width 830 height 30
paste input "[PERSON_NAME]"
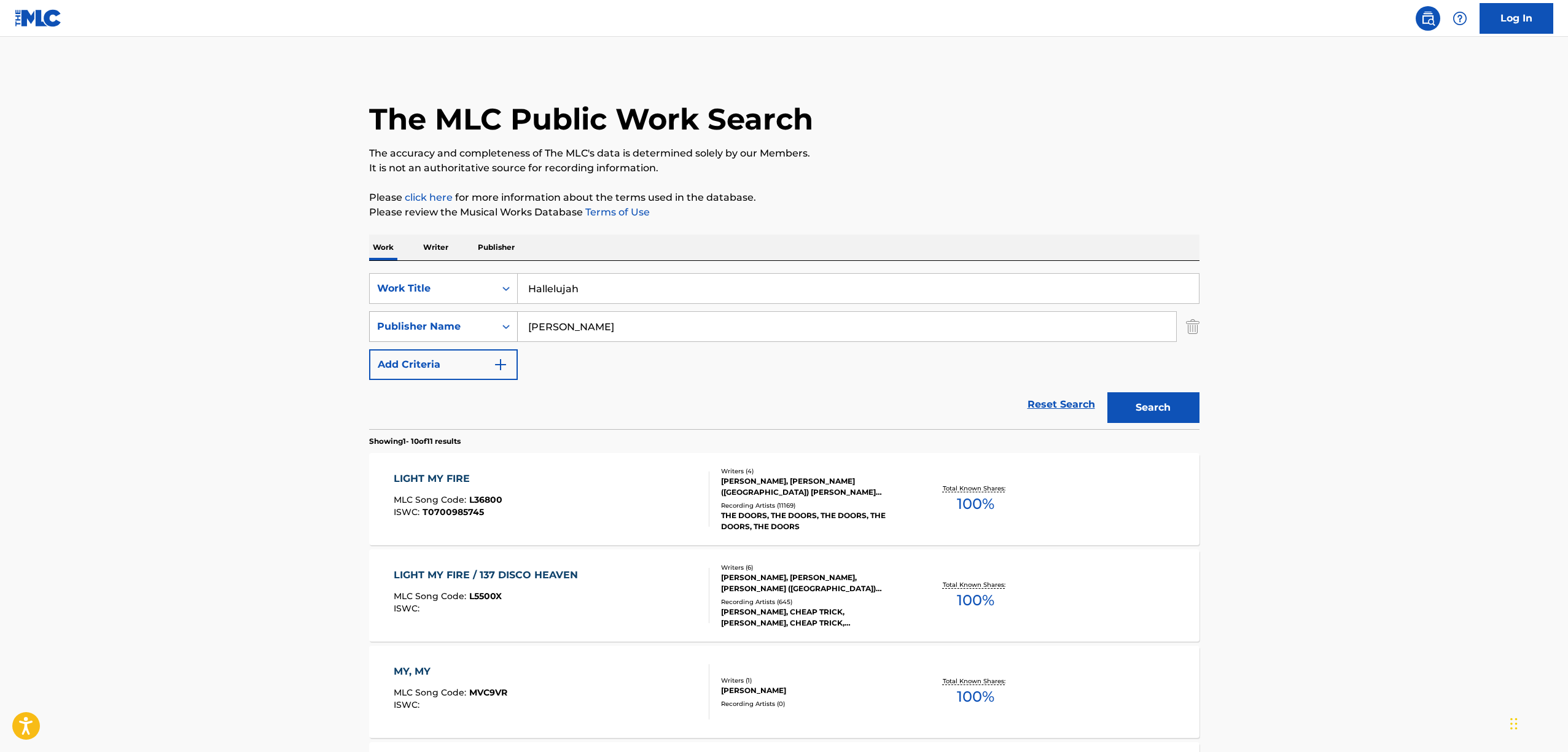
type input "[PERSON_NAME]"
click at [494, 330] on div "Publisher Name" at bounding box center [432, 327] width 125 height 23
click at [484, 355] on div "Writer Name" at bounding box center [443, 357] width 148 height 30
click at [590, 328] on input "Search Form" at bounding box center [847, 327] width 659 height 29
paste input "[PERSON_NAME]"
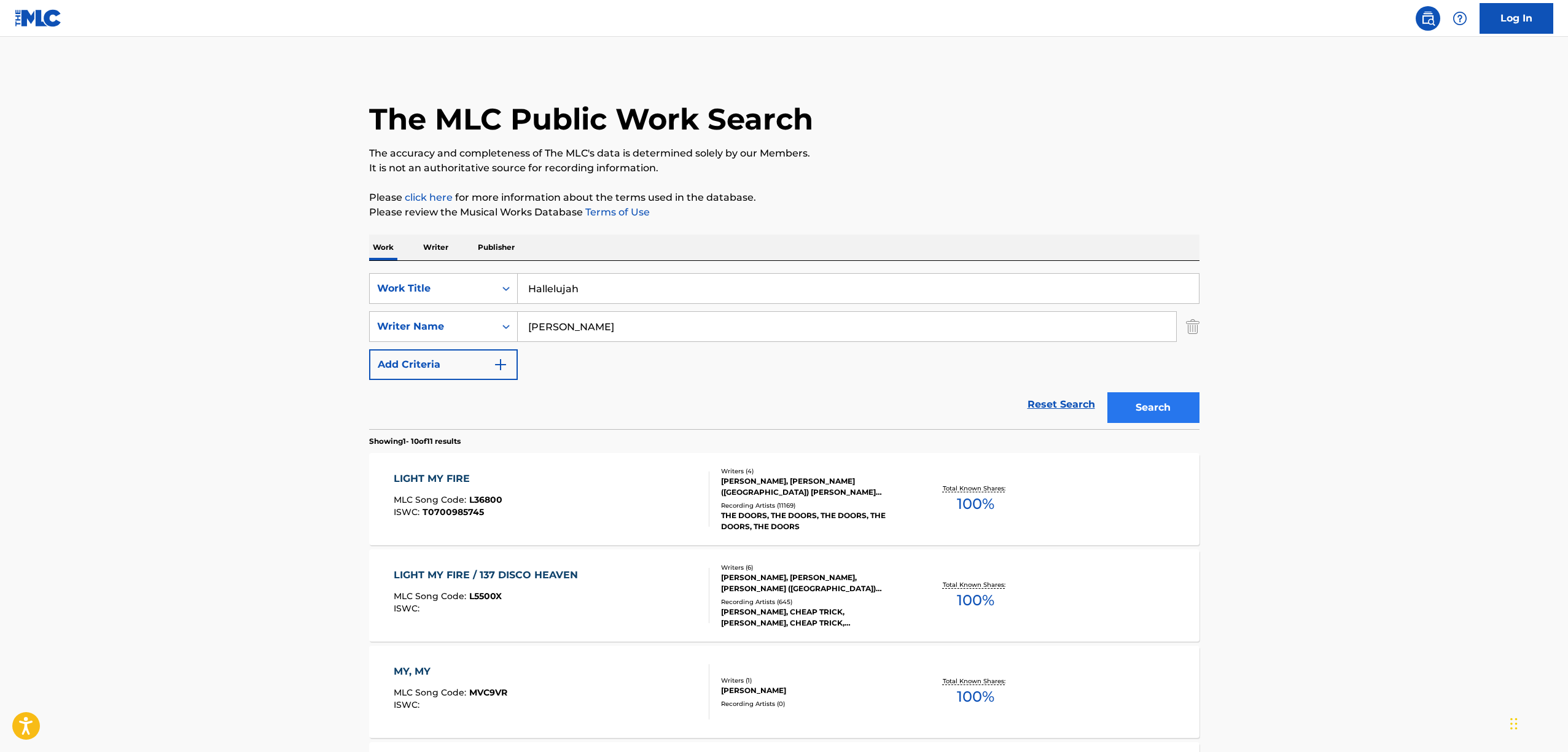
type input "[PERSON_NAME]"
click at [1135, 409] on button "Search" at bounding box center [1152, 408] width 92 height 30
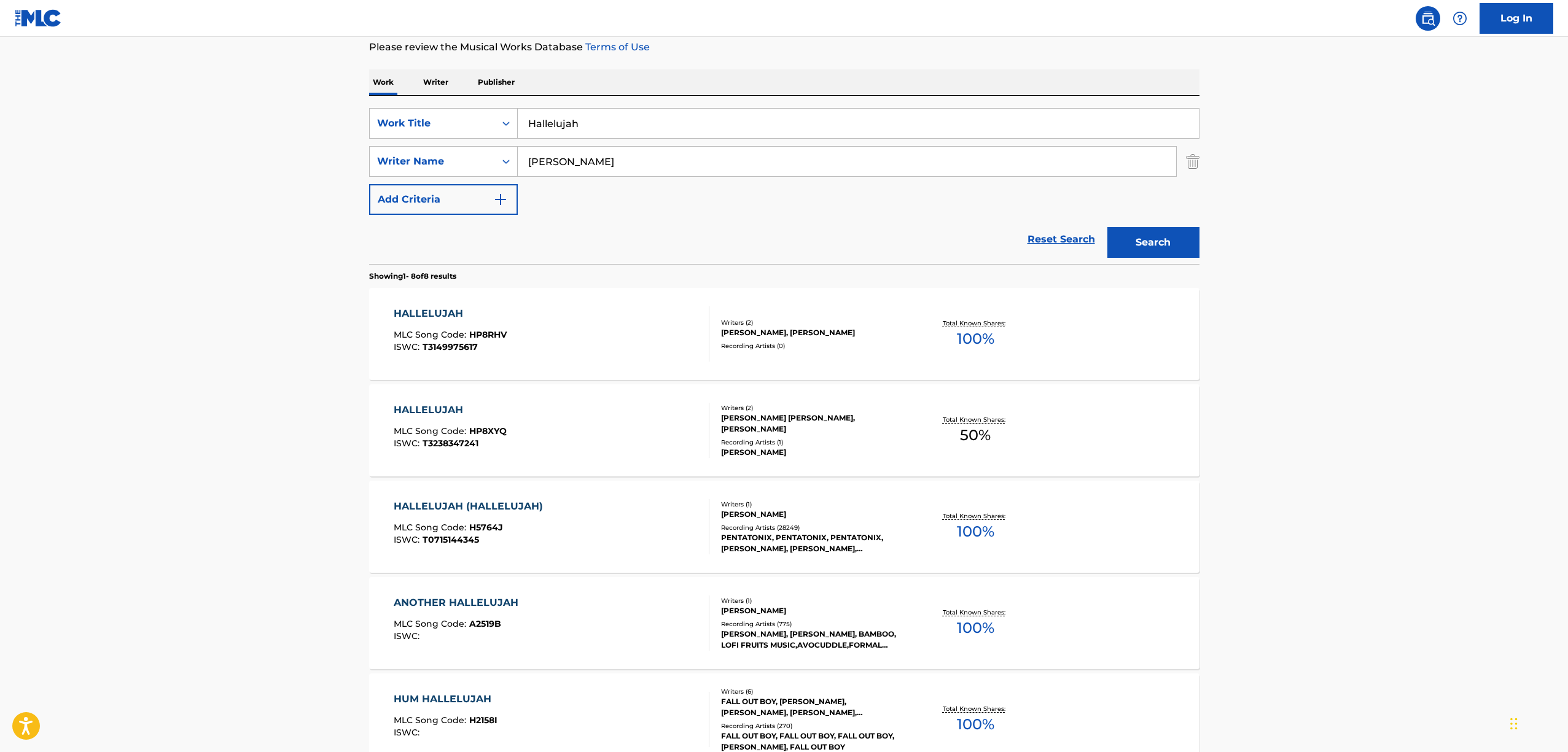
scroll to position [166, 0]
click at [453, 508] on div "HALLELUJAH (HALLELUJAH)" at bounding box center [471, 505] width 156 height 15
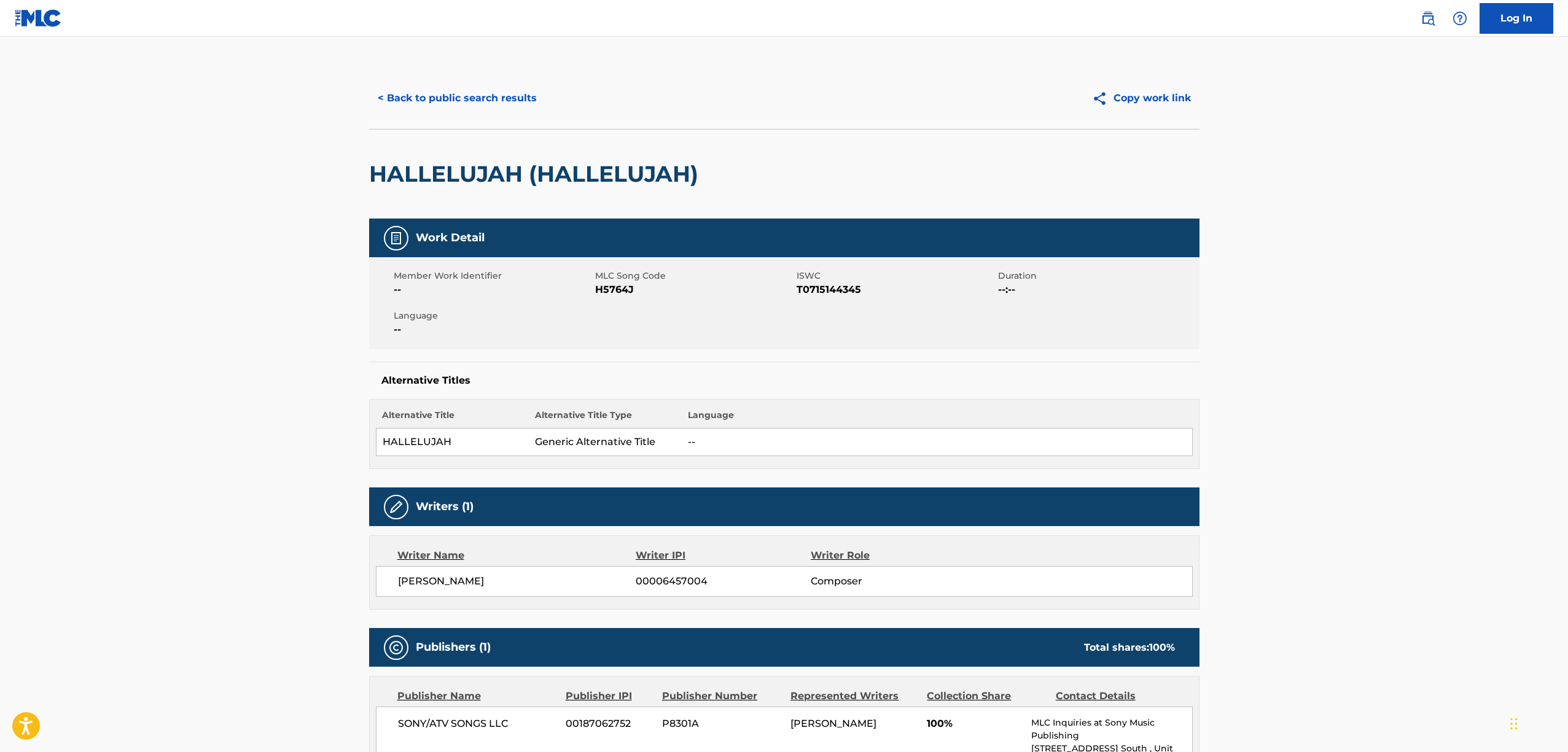
click at [255, 402] on main "< Back to public search results Copy work link HALLELUJAH (HALLELUJAH) Work Det…" at bounding box center [784, 691] width 1568 height 1309
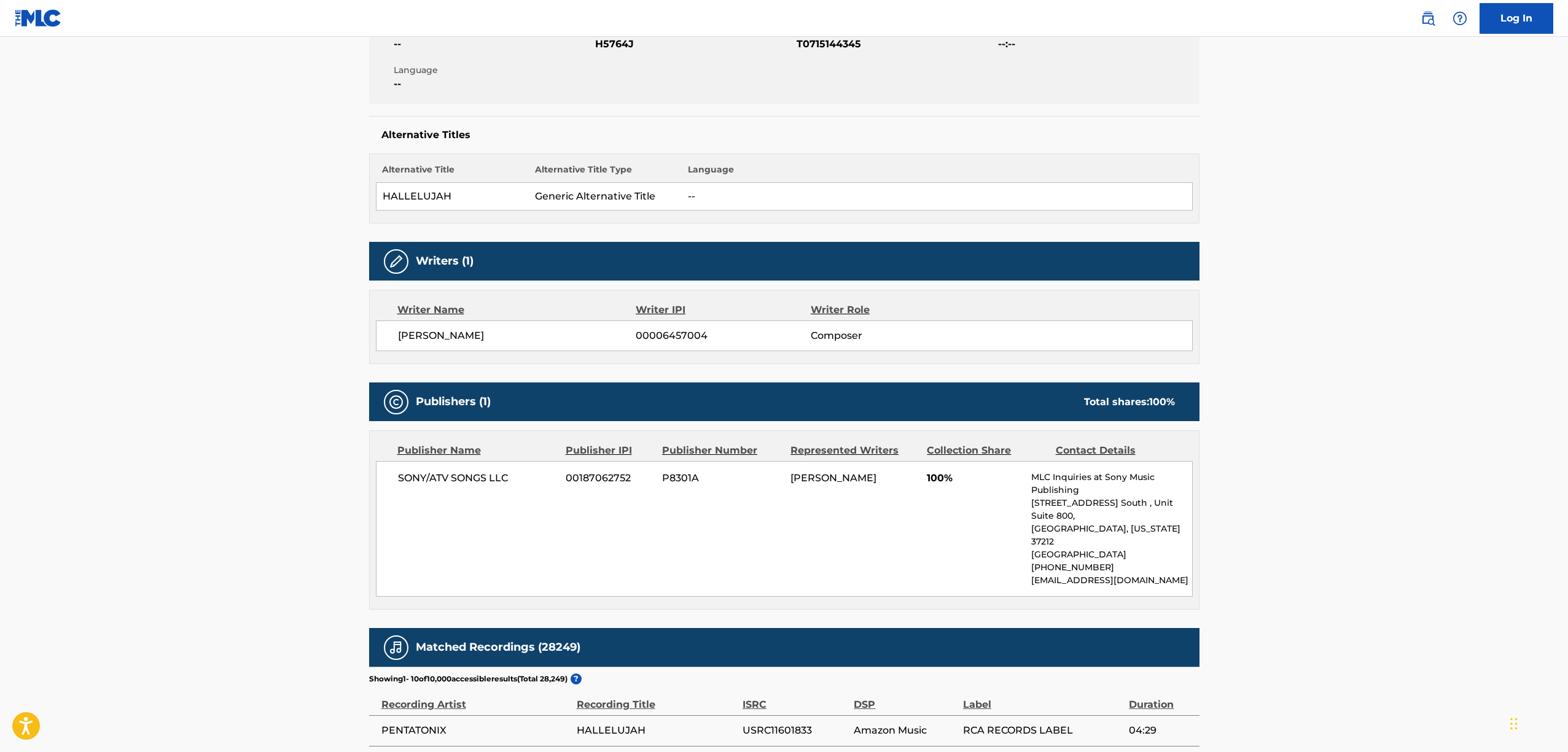
scroll to position [248, 0]
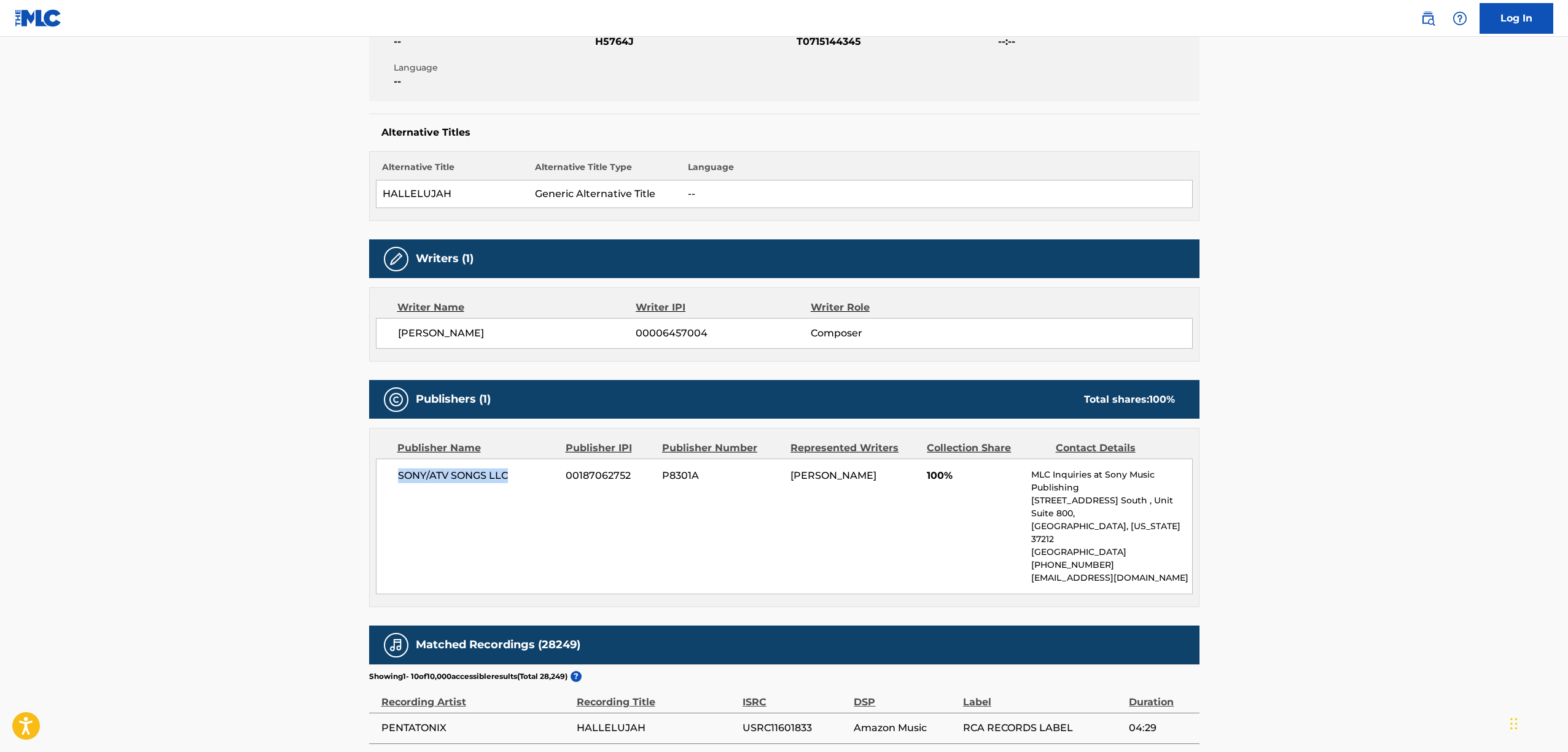
drag, startPoint x: 399, startPoint y: 474, endPoint x: 510, endPoint y: 479, distance: 111.1
click at [510, 479] on span "SONY/ATV SONGS LLC" at bounding box center [477, 475] width 159 height 15
click at [1398, 324] on main "< Back to public search results Copy work link HALLELUJAH (HALLELUJAH) Work Det…" at bounding box center [784, 443] width 1568 height 1309
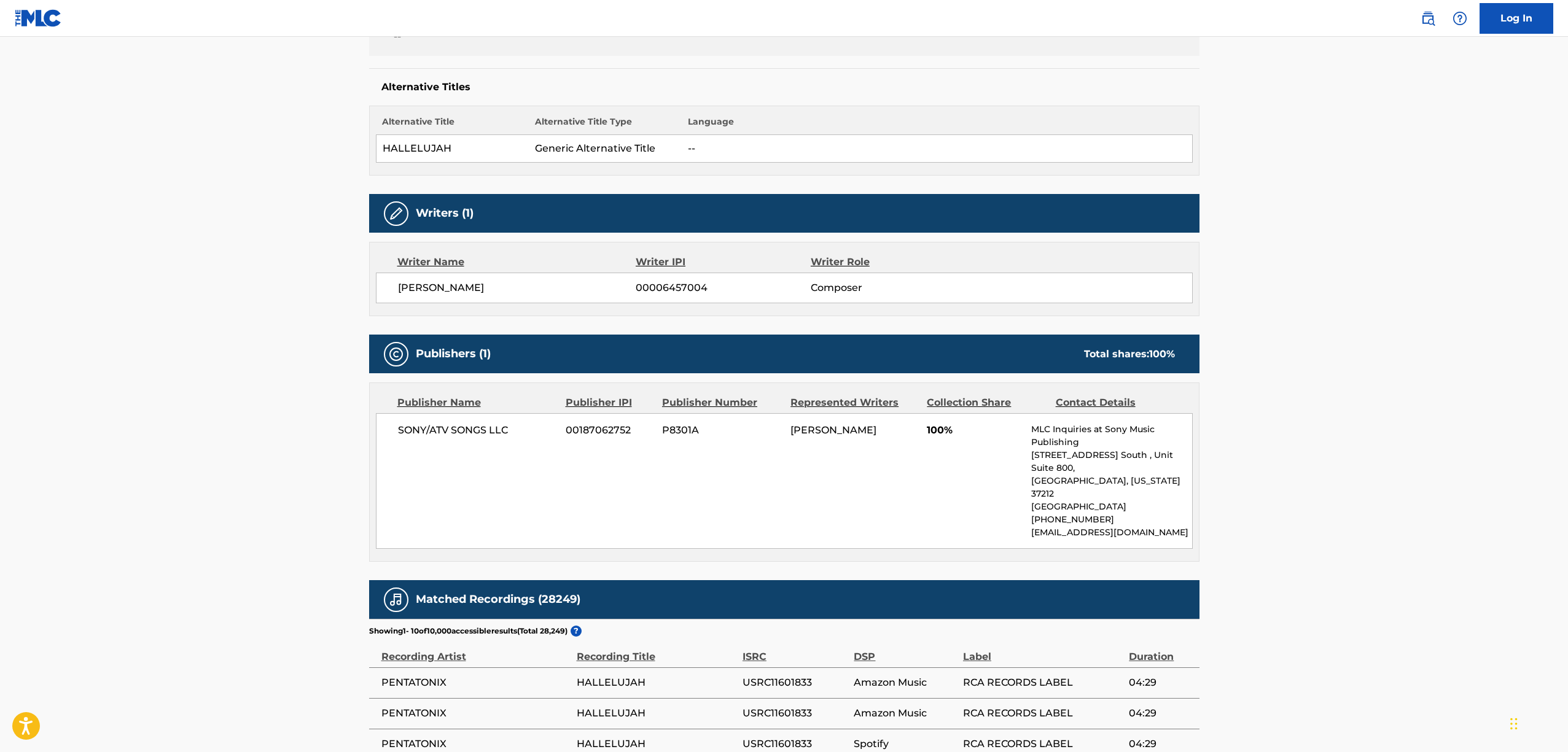
scroll to position [353, 0]
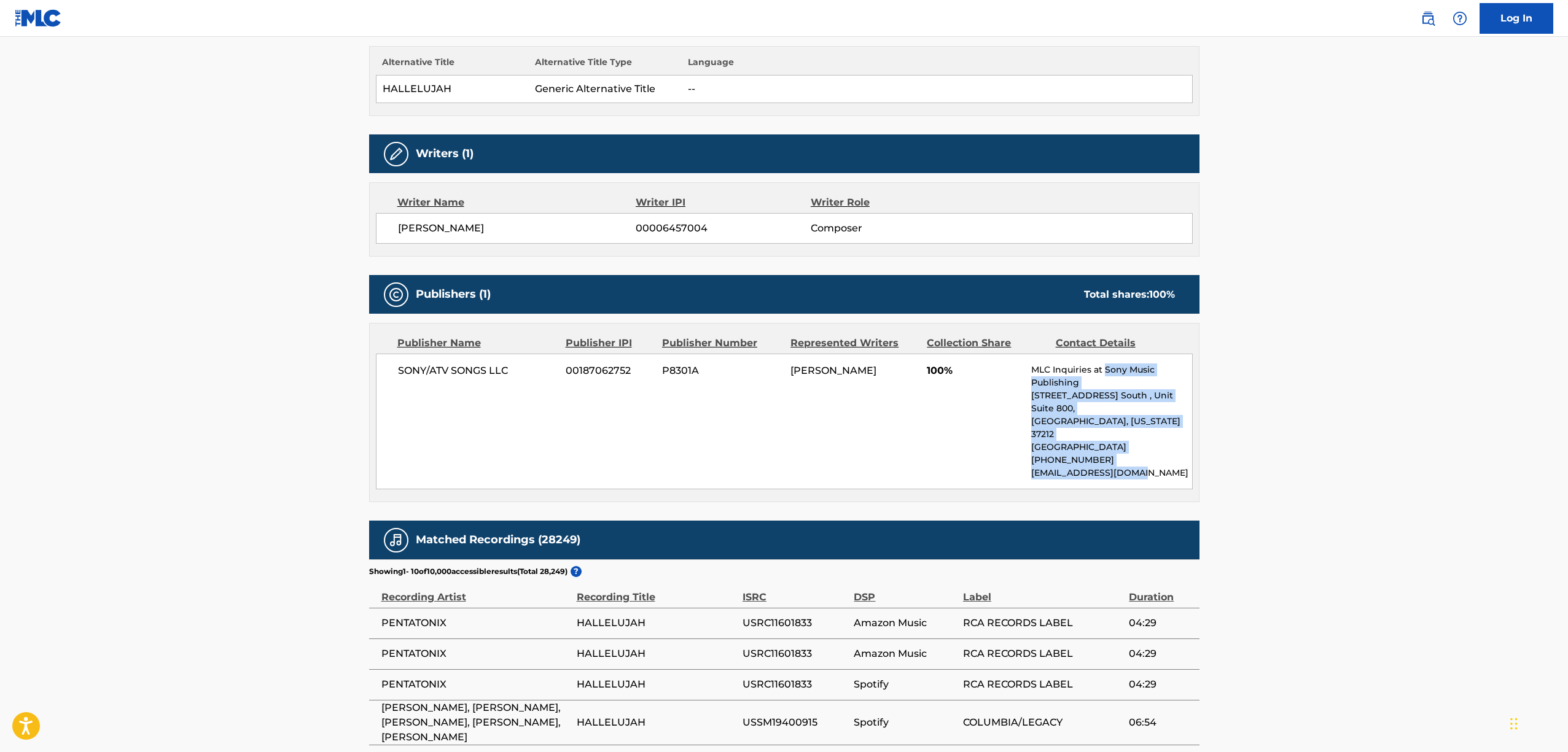
drag, startPoint x: 1106, startPoint y: 369, endPoint x: 1162, endPoint y: 449, distance: 97.7
click at [1162, 449] on div "MLC Inquiries at Sony Music Publishing [STREET_ADDRESS] [GEOGRAPHIC_DATA][US_ST…" at bounding box center [1111, 421] width 160 height 116
click at [1291, 408] on main "< Back to public search results Copy work link HALLELUJAH (HALLELUJAH) Work Det…" at bounding box center [784, 338] width 1568 height 1309
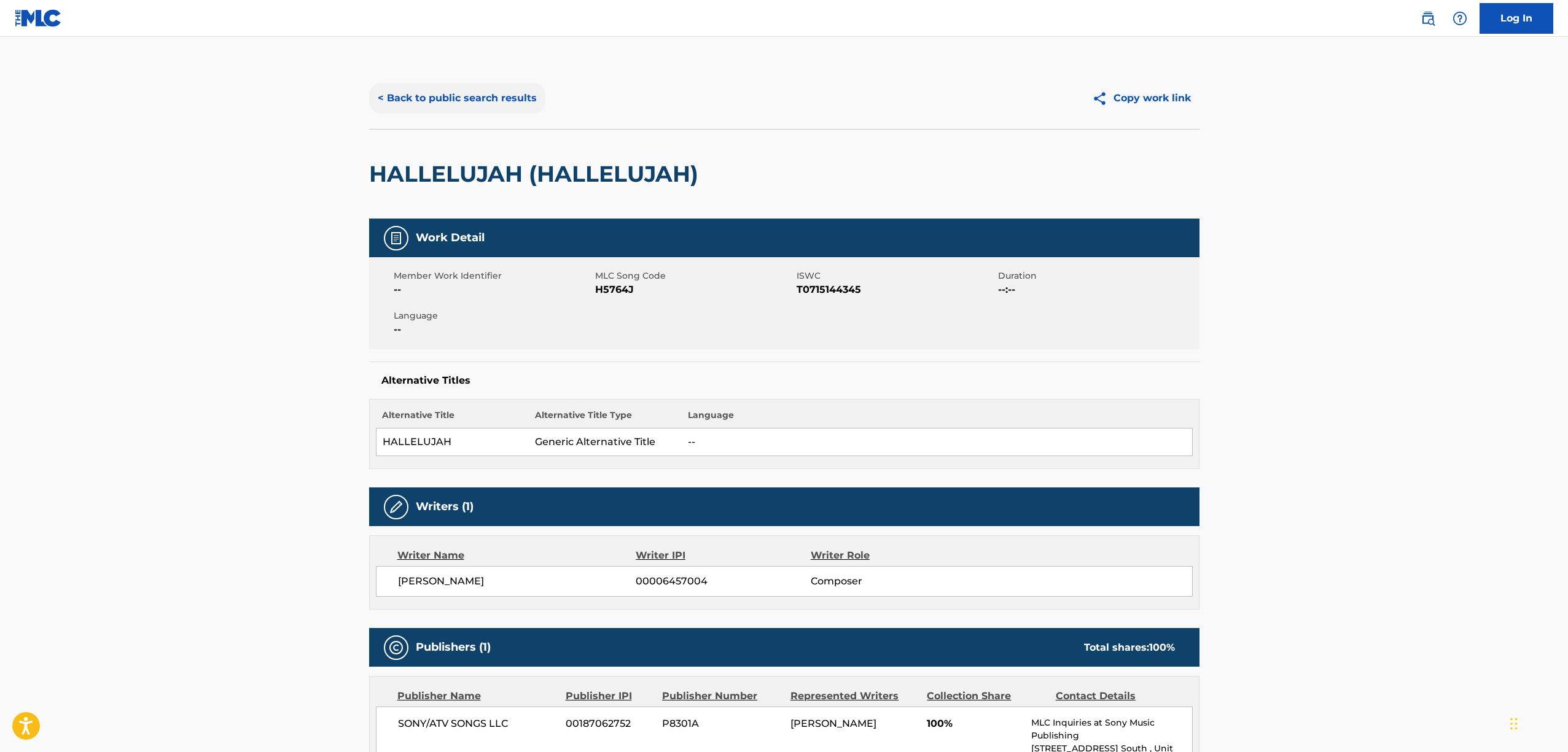
click at [466, 100] on button "< Back to public search results" at bounding box center [457, 98] width 176 height 30
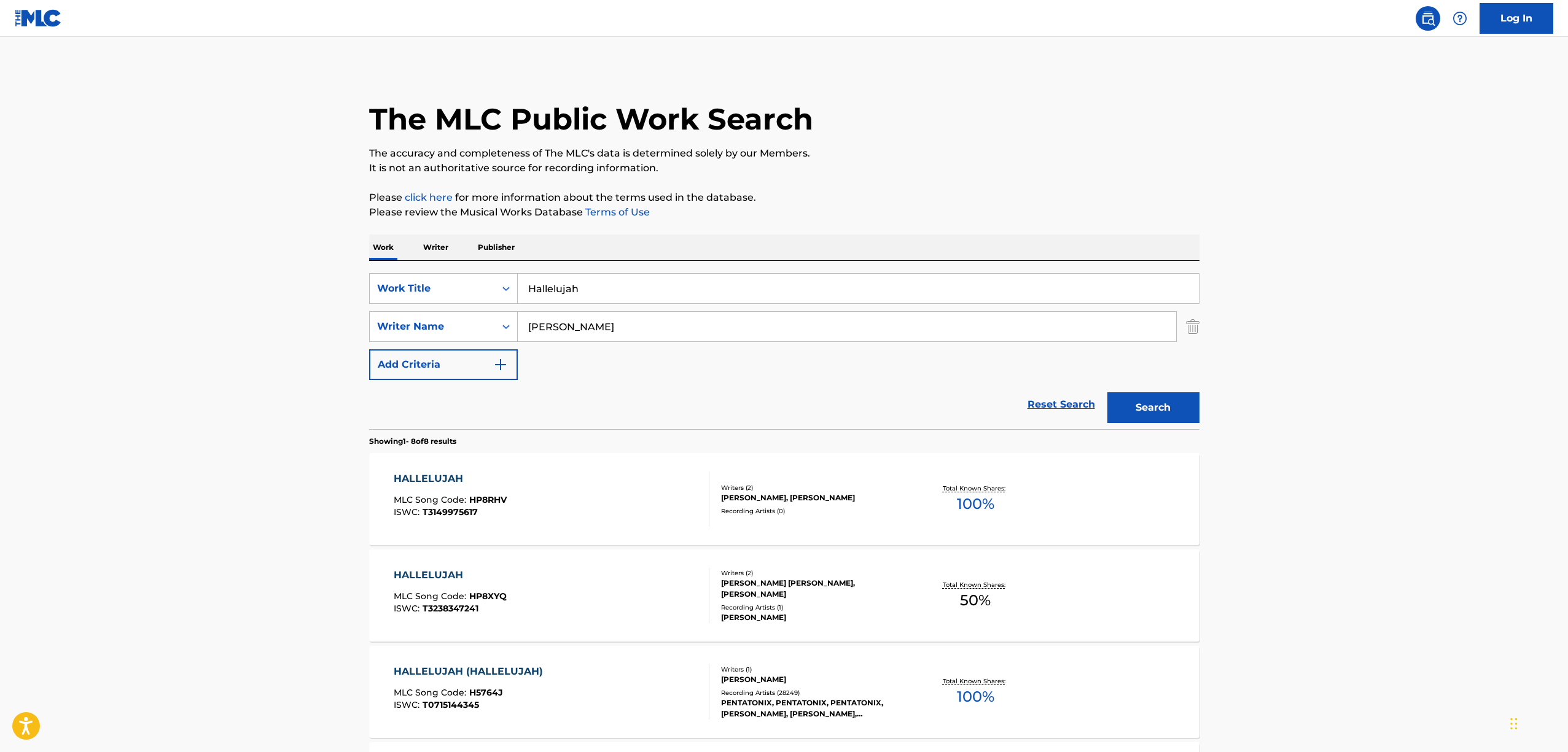
scroll to position [166, 0]
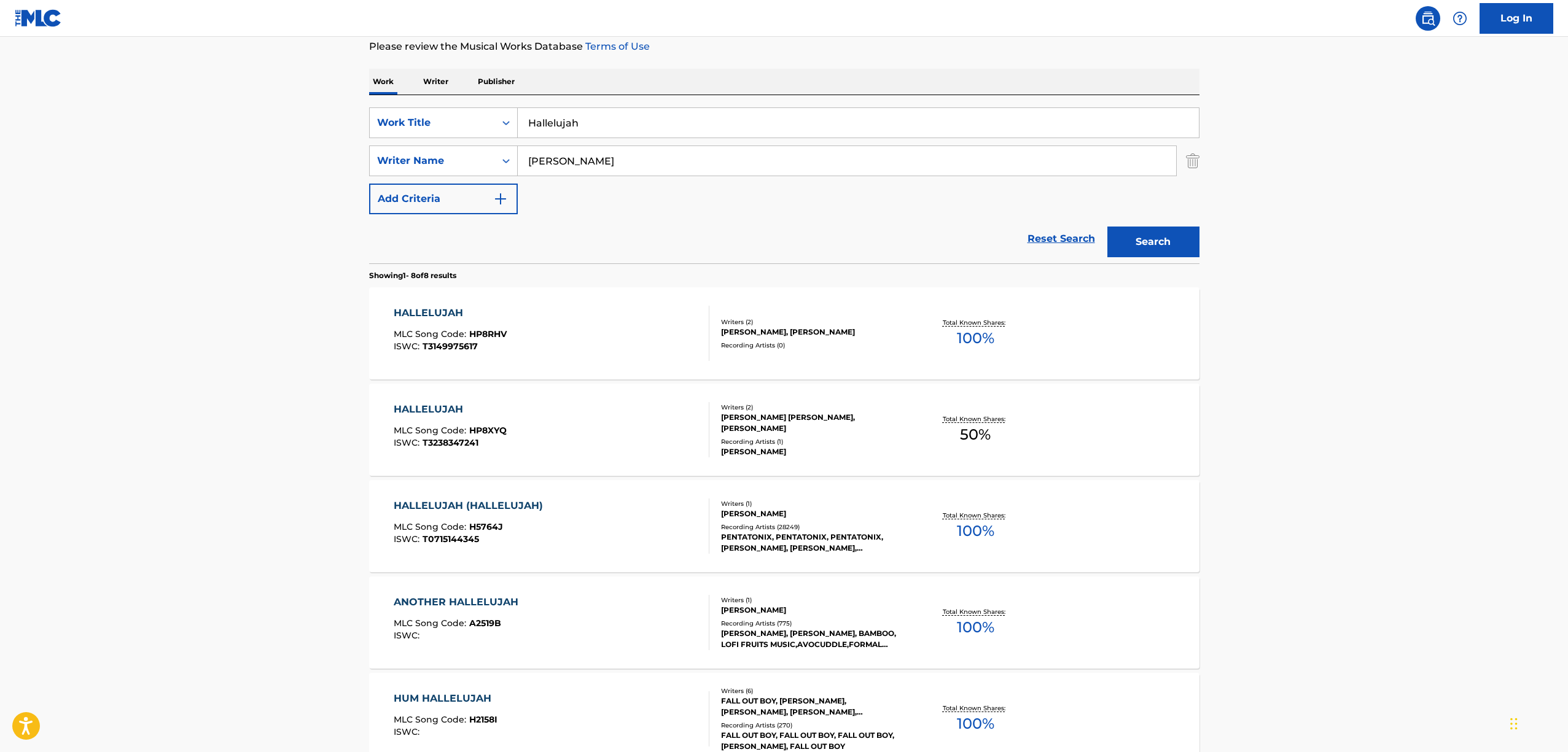
click at [1394, 165] on main "The MLC Public Work Search The accuracy and completeness of The MLC's data is d…" at bounding box center [784, 494] width 1568 height 1247
